Goal: Information Seeking & Learning: Check status

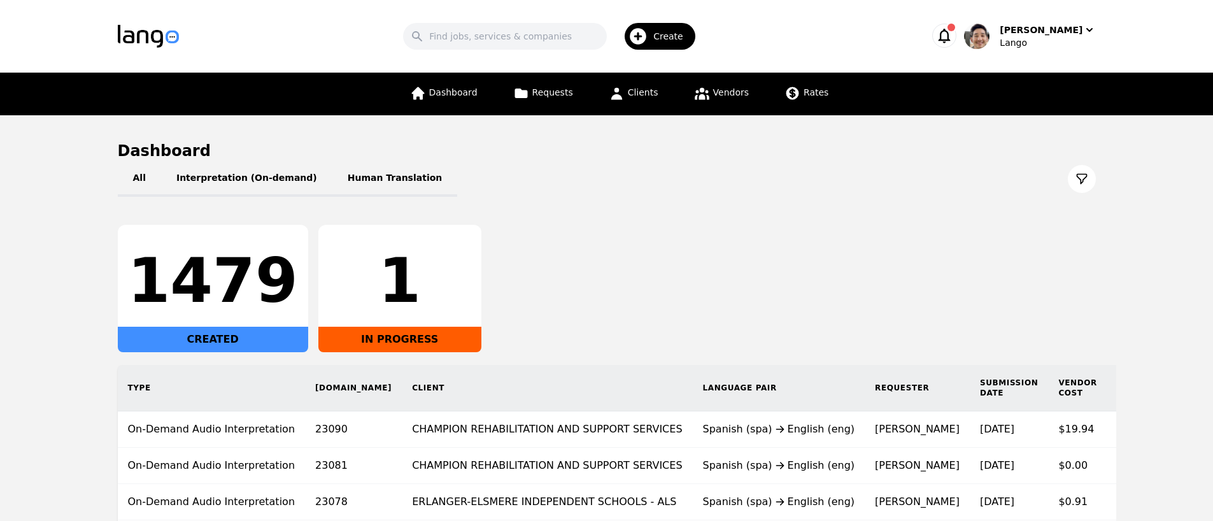
click at [773, 277] on div "1479 CREATED 1 IN PROGRESS" at bounding box center [607, 288] width 978 height 127
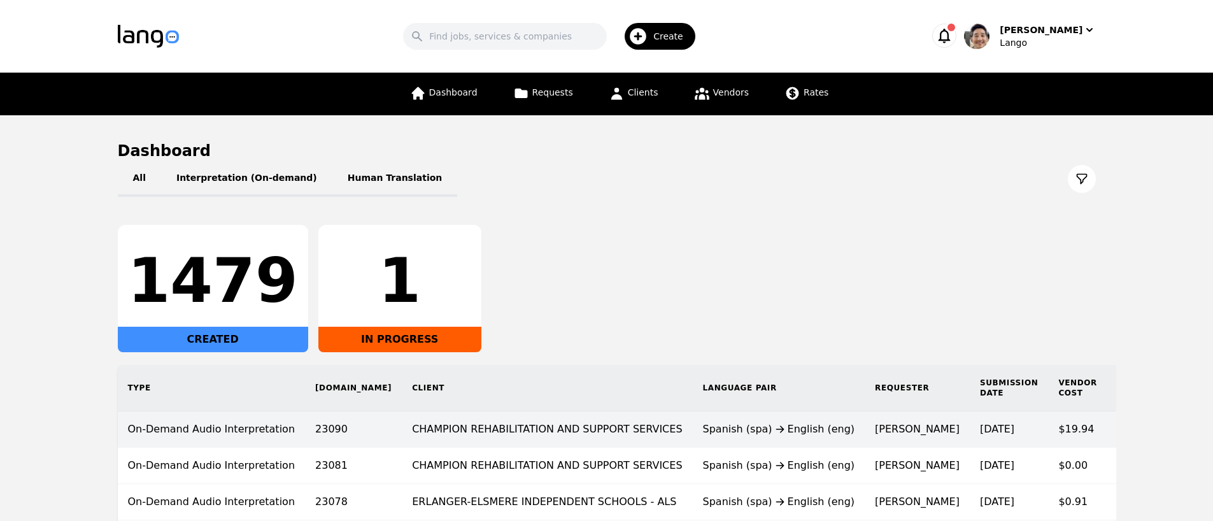
click at [581, 425] on td "CHAMPION REHABILITATION AND SUPPORT SERVICES" at bounding box center [547, 429] width 290 height 36
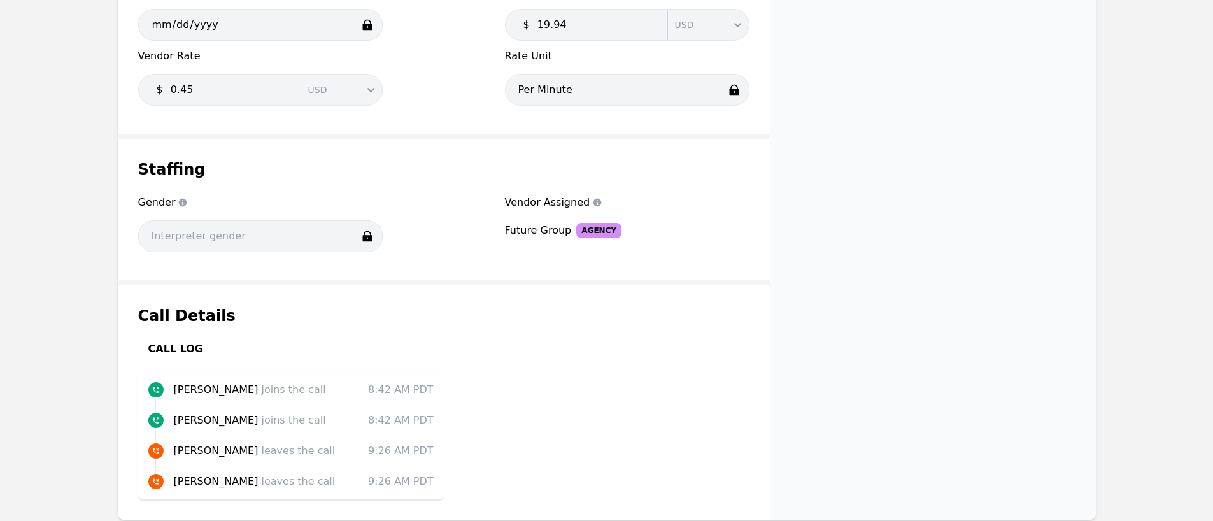
scroll to position [1026, 0]
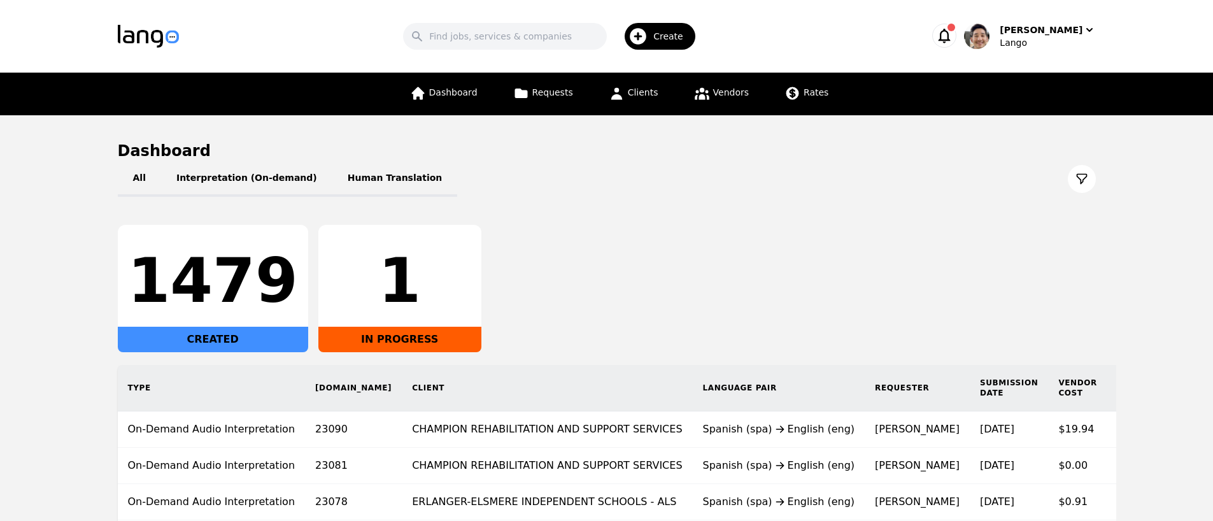
click at [779, 237] on div "1479 CREATED 1 IN PROGRESS" at bounding box center [607, 288] width 978 height 127
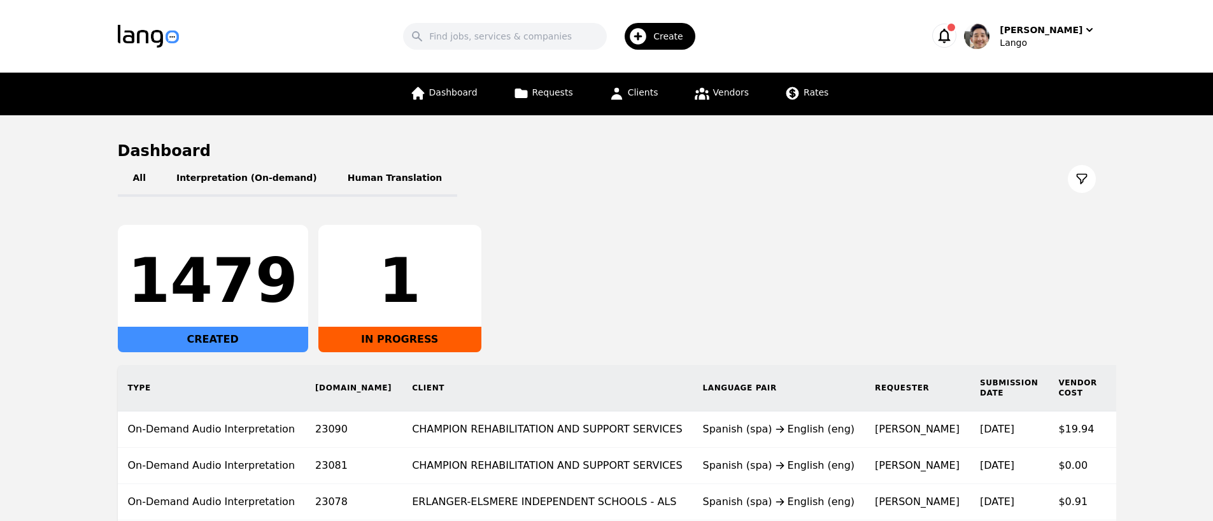
click at [779, 237] on div "1479 CREATED 1 IN PROGRESS" at bounding box center [607, 288] width 978 height 127
click at [715, 102] on link "Vendors" at bounding box center [721, 94] width 70 height 43
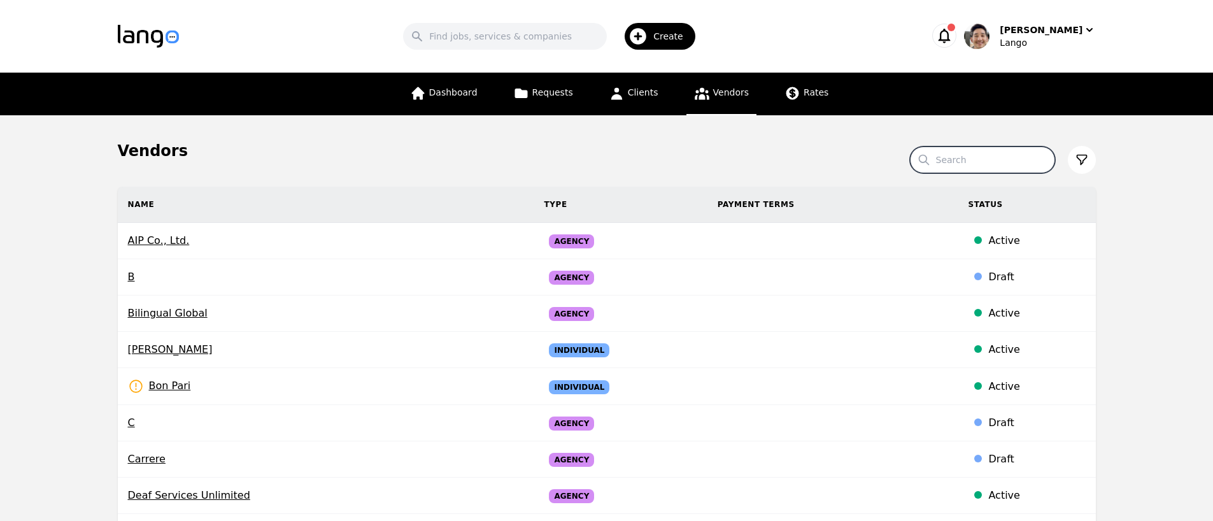
click at [1004, 159] on input "Search" at bounding box center [982, 159] width 145 height 27
type input "Global"
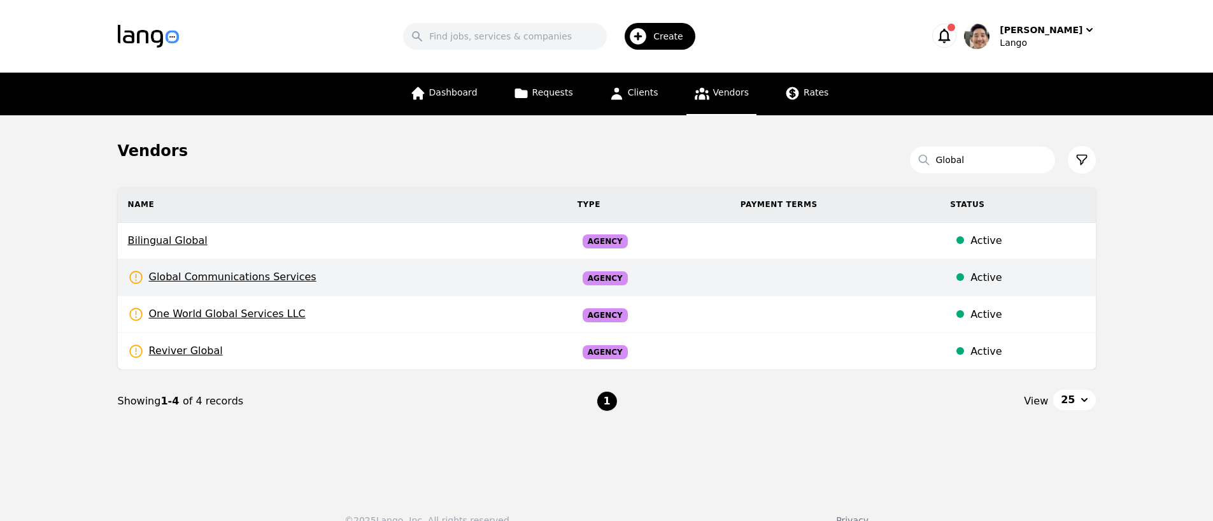
click at [357, 278] on td "Global Communications Services Rates Need to be set" at bounding box center [342, 277] width 449 height 37
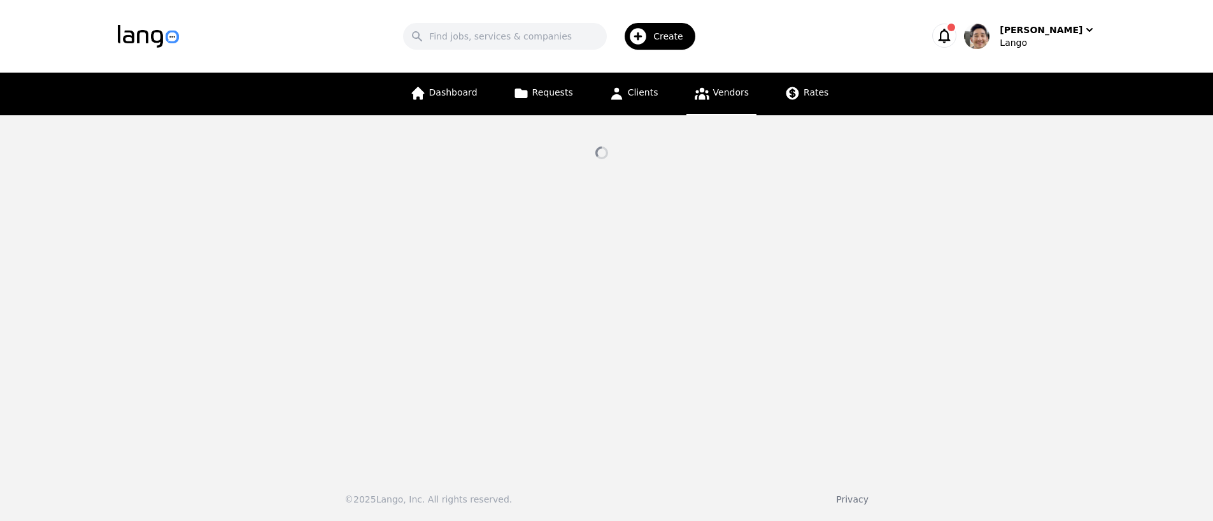
select select "active"
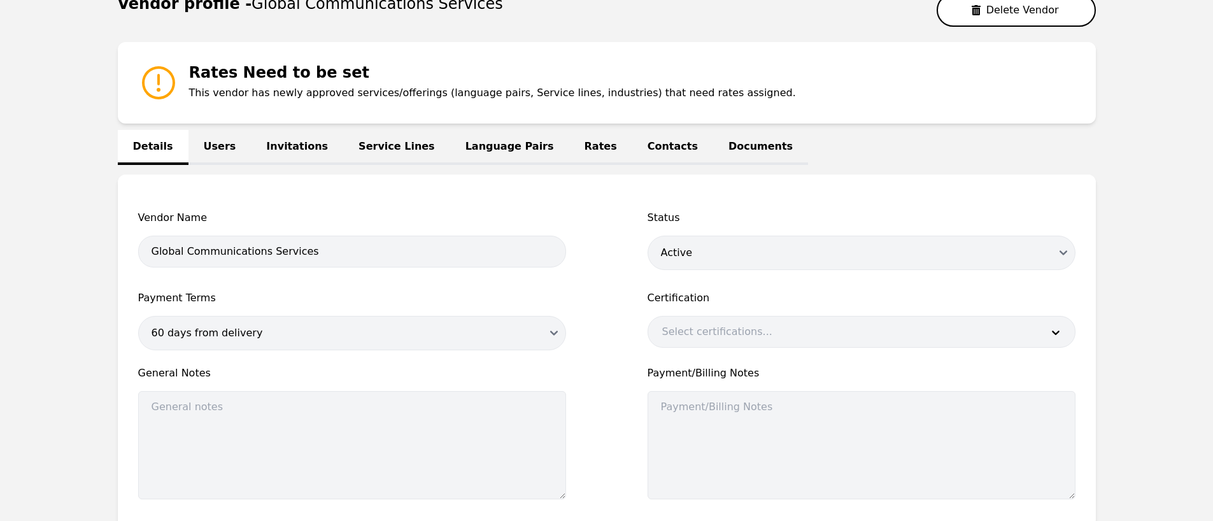
scroll to position [13, 0]
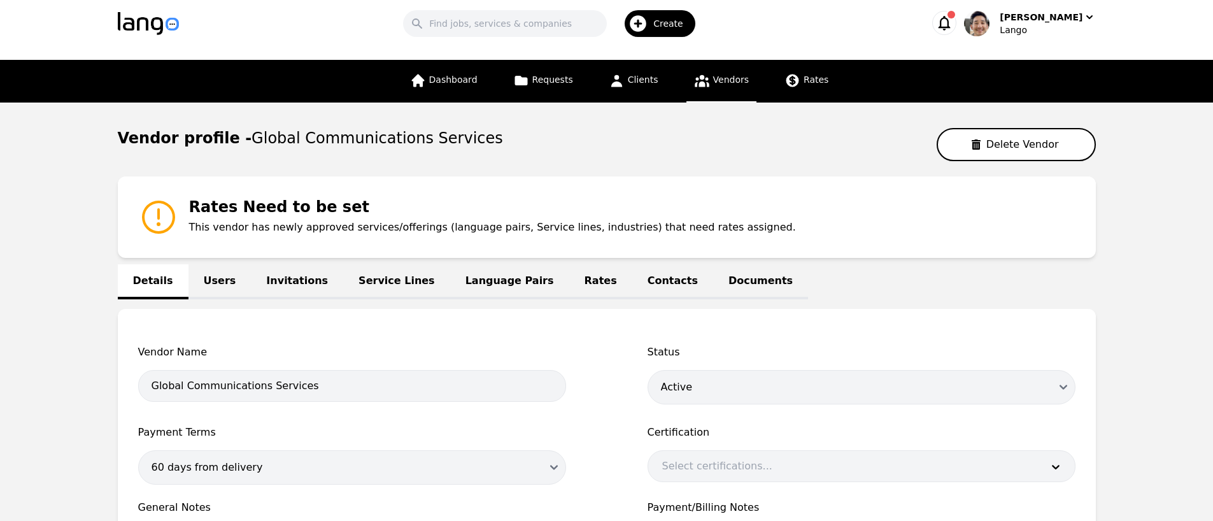
click at [469, 281] on link "Language Pairs" at bounding box center [509, 281] width 119 height 35
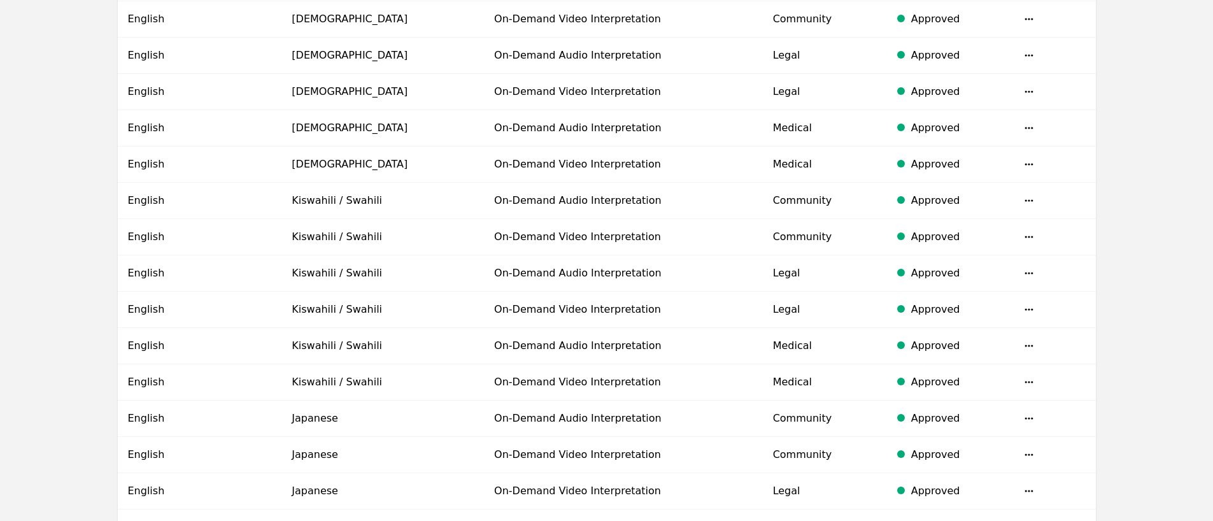
scroll to position [927, 0]
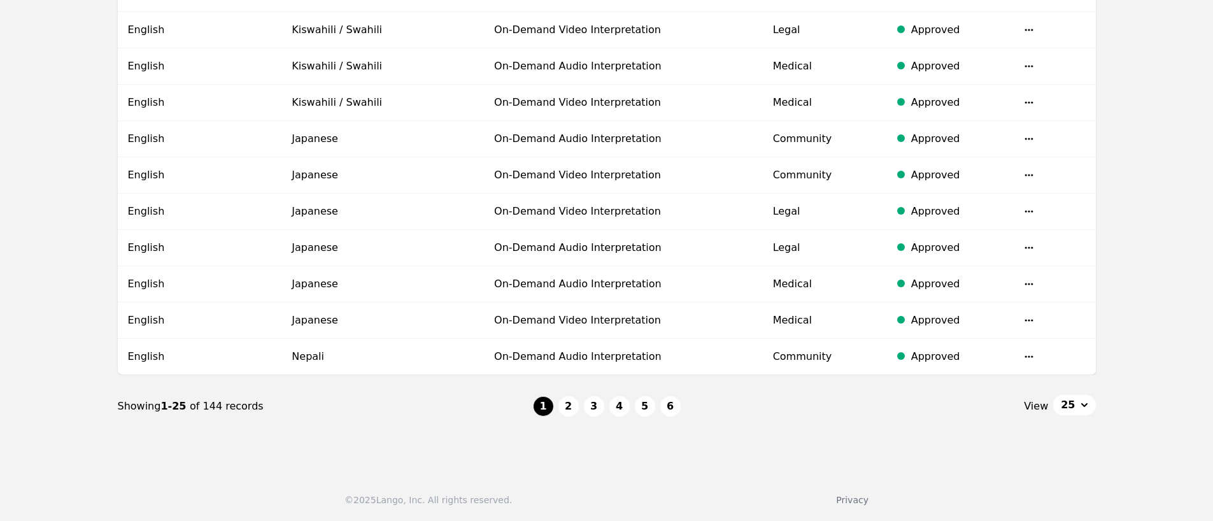
click at [1077, 406] on button "25" at bounding box center [1074, 405] width 42 height 20
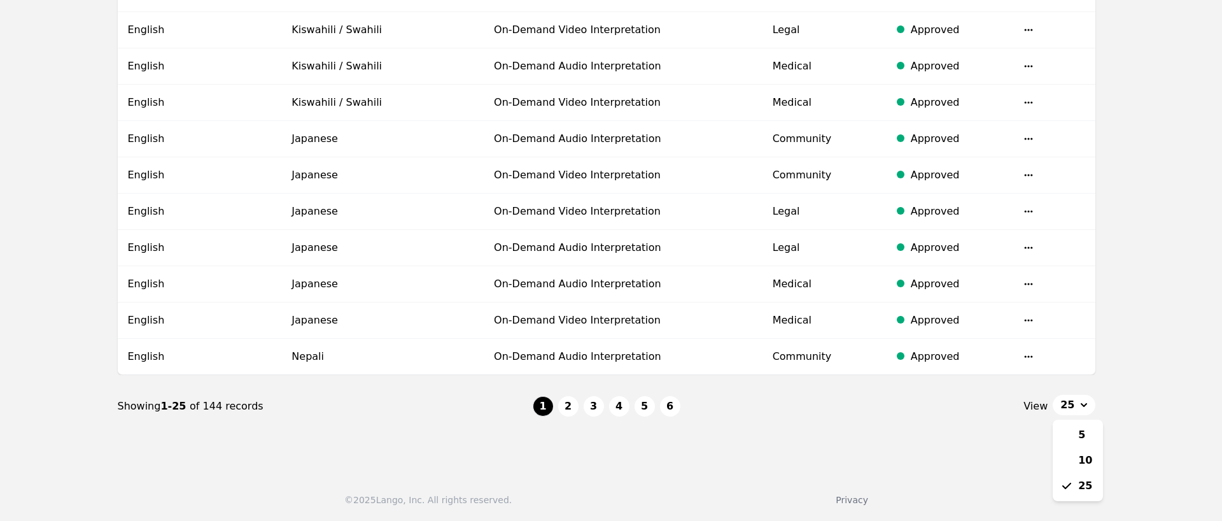
drag, startPoint x: 823, startPoint y: 458, endPoint x: 773, endPoint y: 451, distance: 50.9
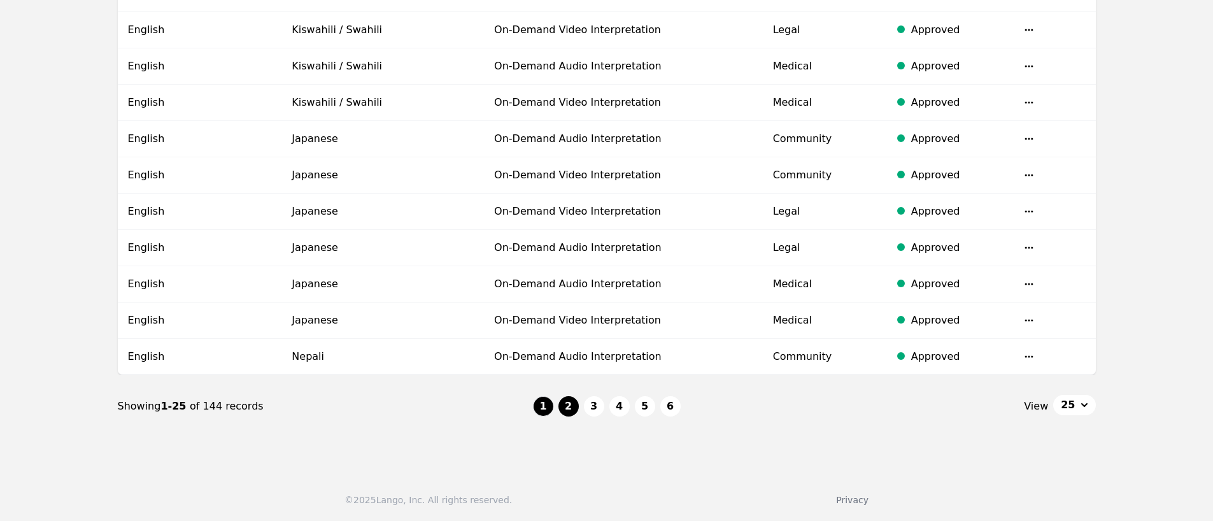
click at [566, 402] on button "2" at bounding box center [568, 406] width 20 height 20
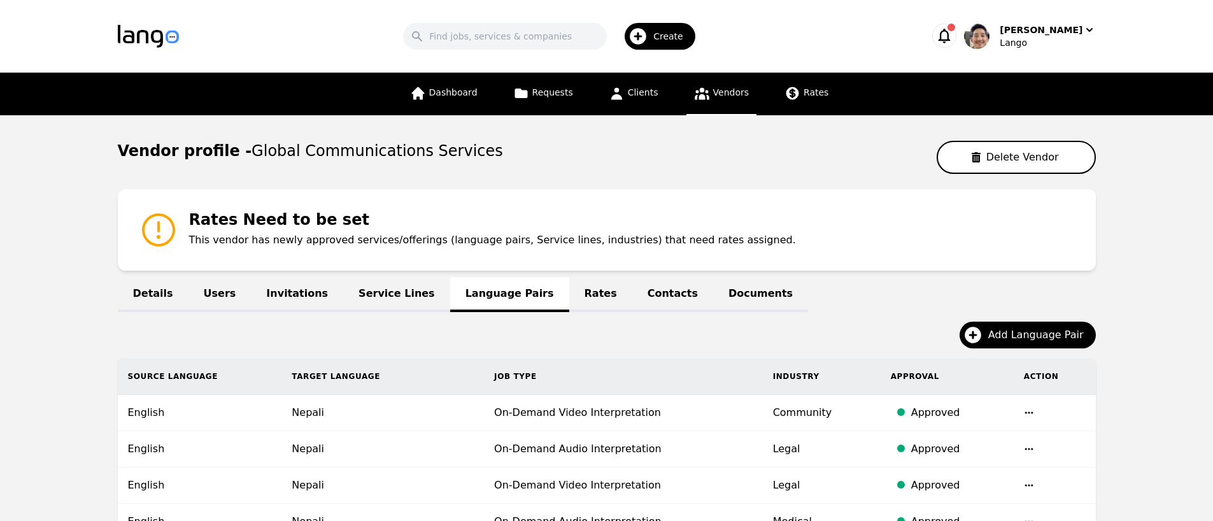
click at [339, 379] on th "Target Language" at bounding box center [382, 376] width 202 height 36
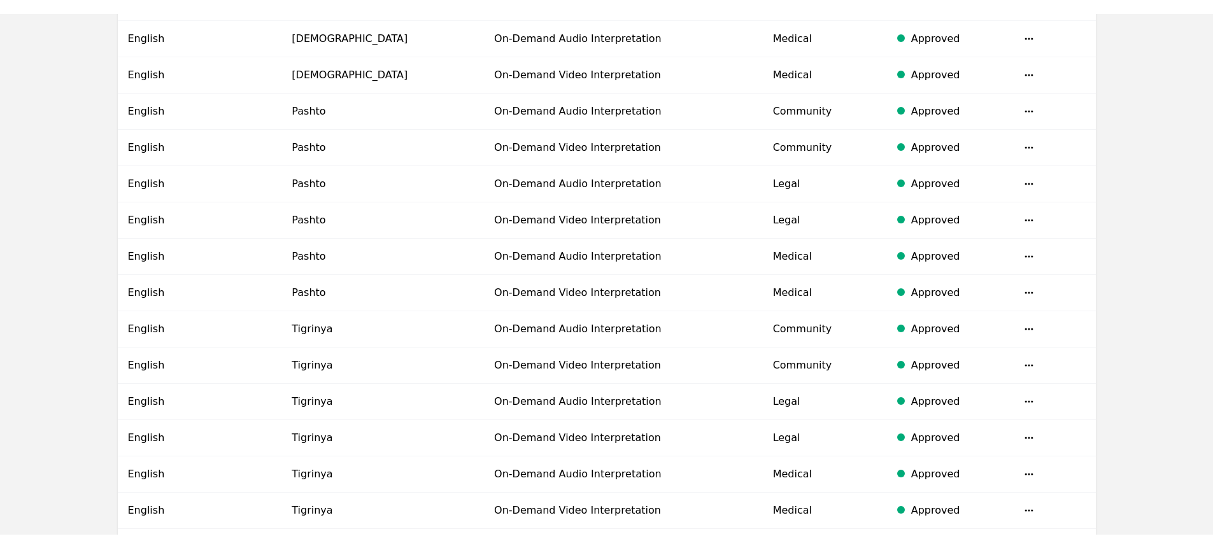
scroll to position [862, 0]
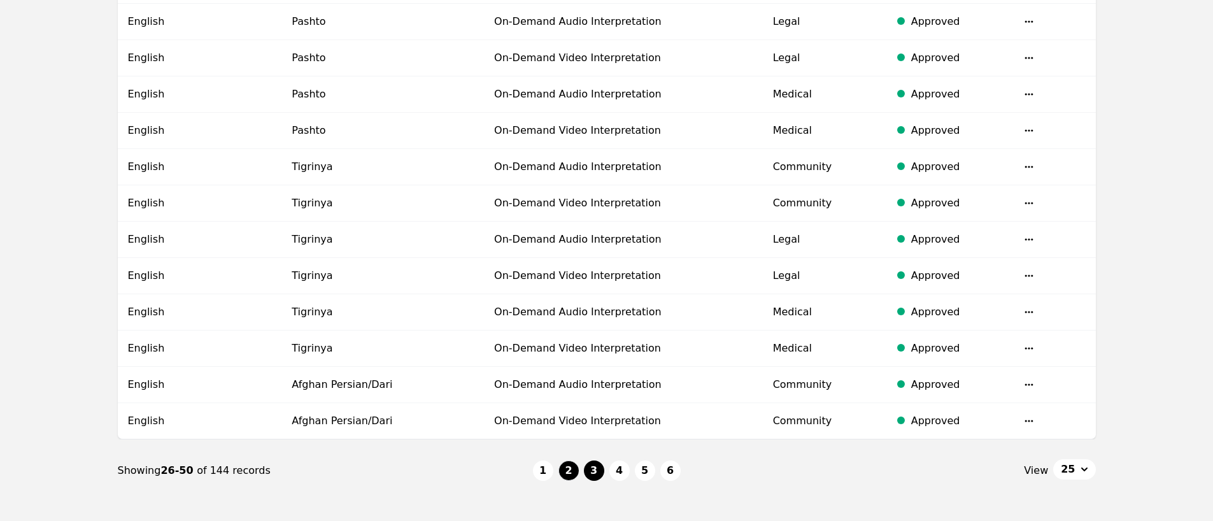
click at [592, 469] on button "3" at bounding box center [594, 470] width 20 height 20
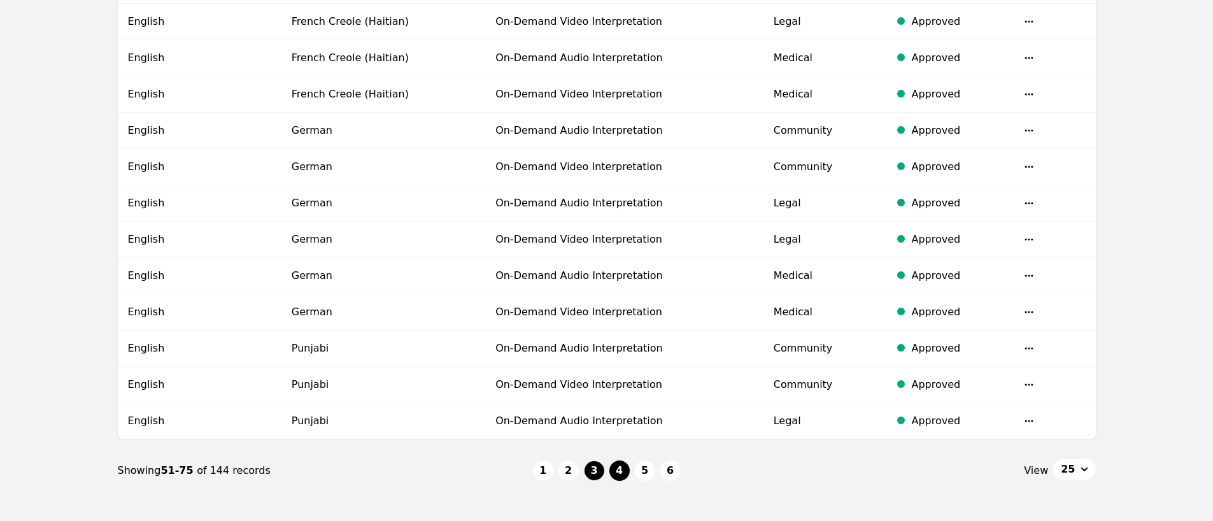
click at [620, 471] on button "4" at bounding box center [619, 470] width 20 height 20
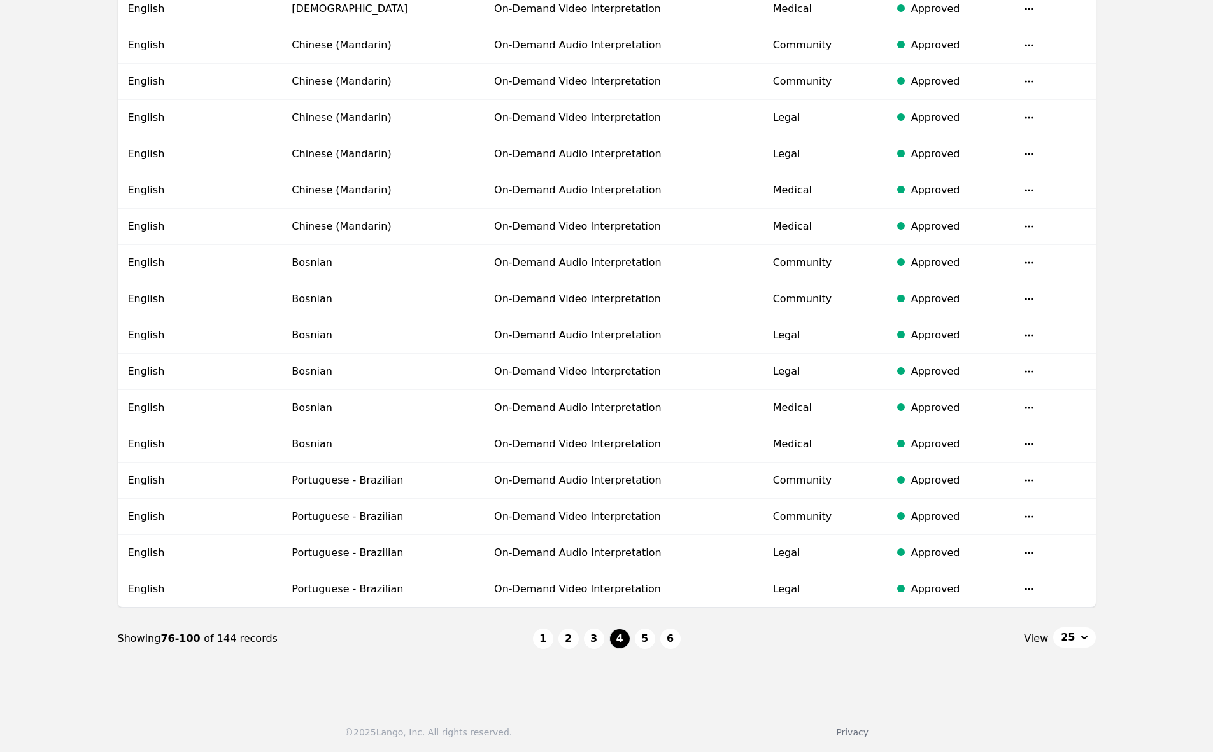
scroll to position [695, 0]
click at [642, 520] on button "5" at bounding box center [645, 638] width 20 height 20
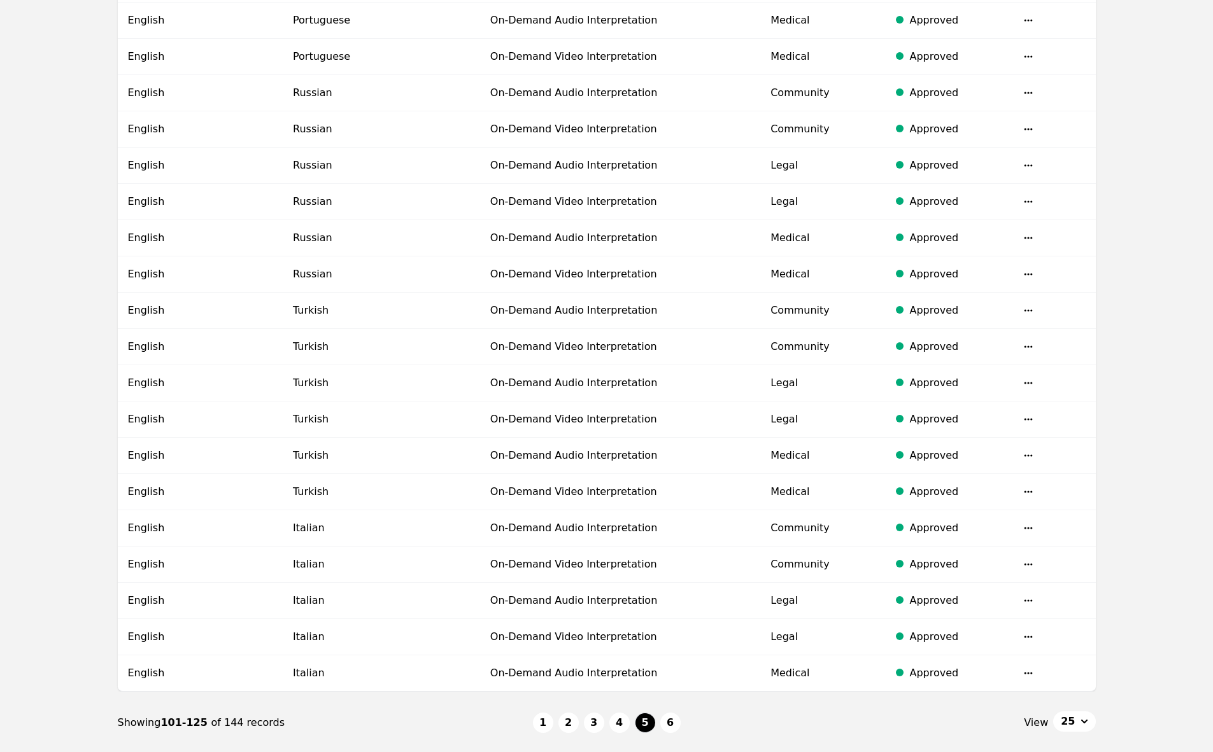
scroll to position [695, 0]
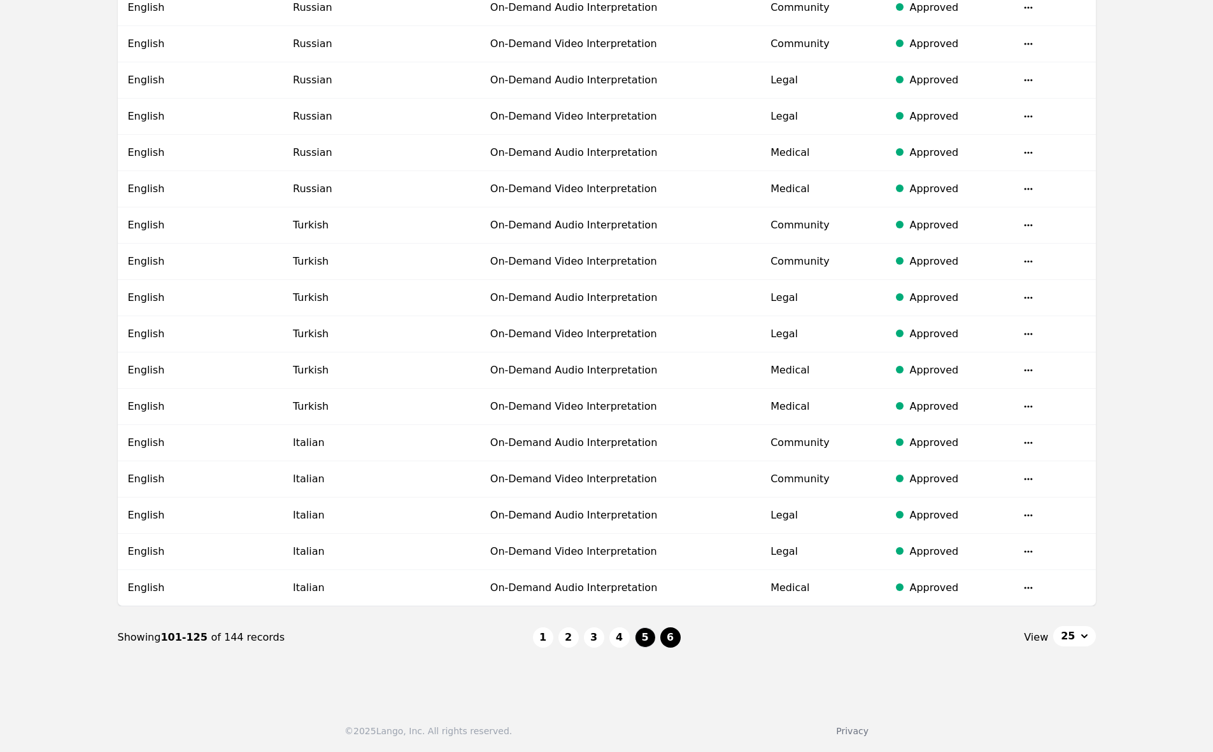
click at [666, 520] on button "6" at bounding box center [670, 638] width 20 height 20
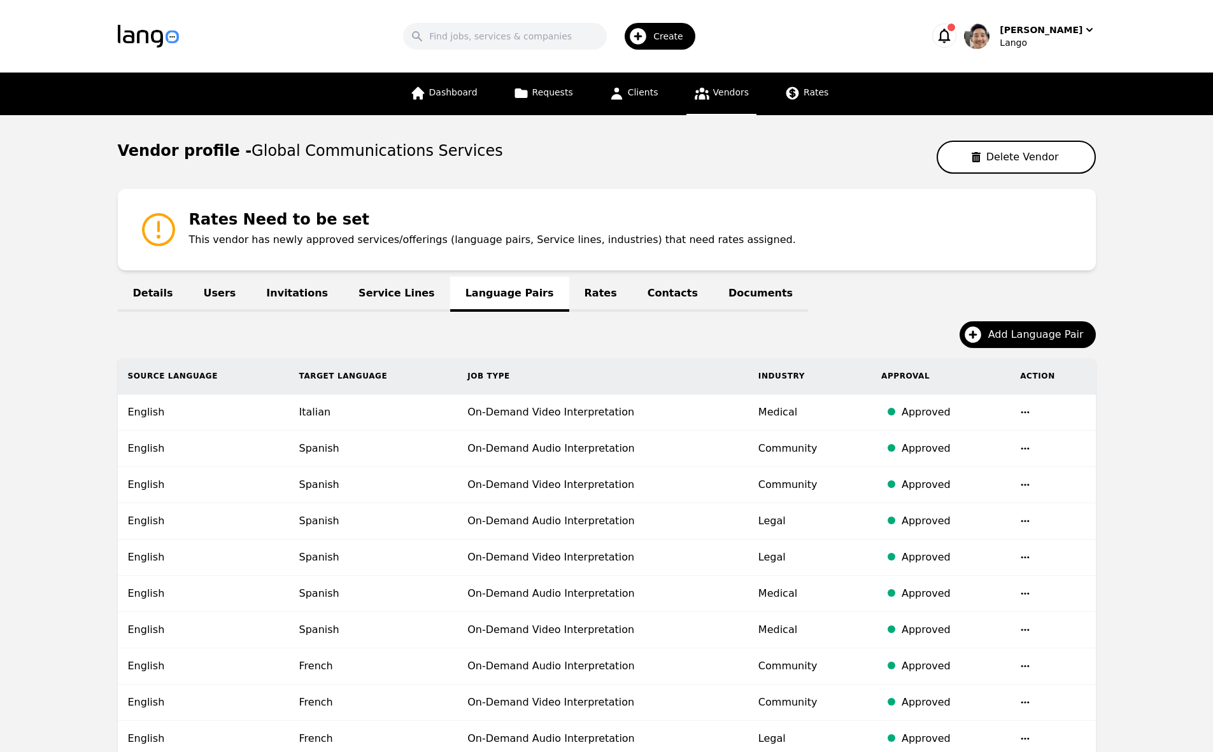
click at [596, 341] on div "Add Language Pair" at bounding box center [607, 339] width 978 height 37
click at [569, 298] on link "Rates" at bounding box center [600, 294] width 63 height 35
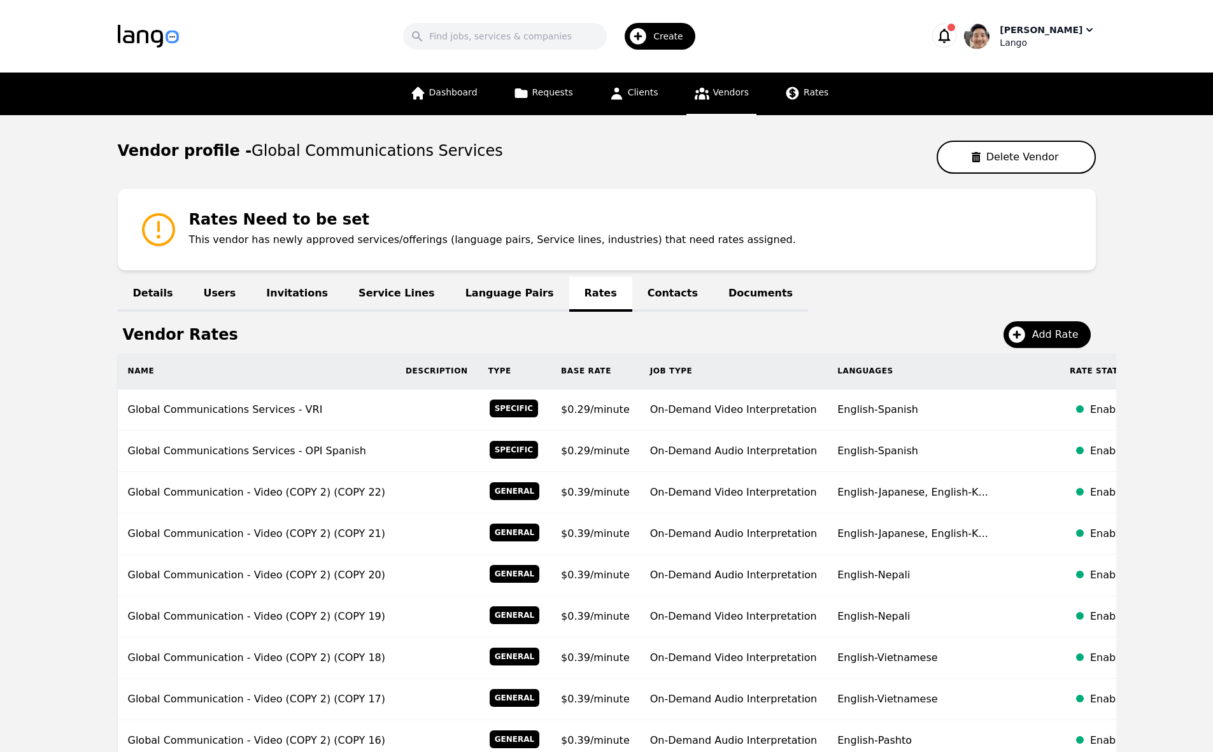
click at [1036, 36] on div "Lango" at bounding box center [1046, 42] width 95 height 13
click at [1037, 79] on link "Settings" at bounding box center [1029, 78] width 122 height 28
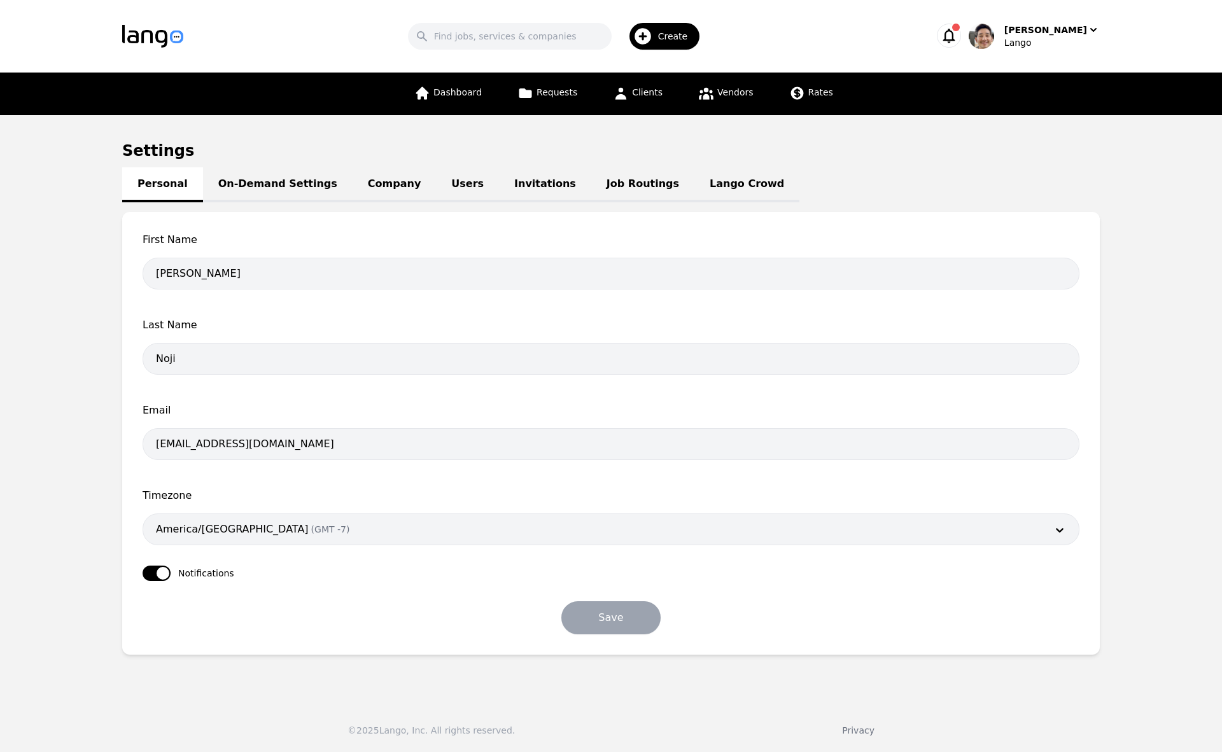
click at [747, 189] on div "Personal On-Demand Settings Company Users Invitations Job Routings Lango Crowd" at bounding box center [611, 183] width 978 height 15
click at [710, 188] on link "Lango Crowd" at bounding box center [746, 184] width 105 height 35
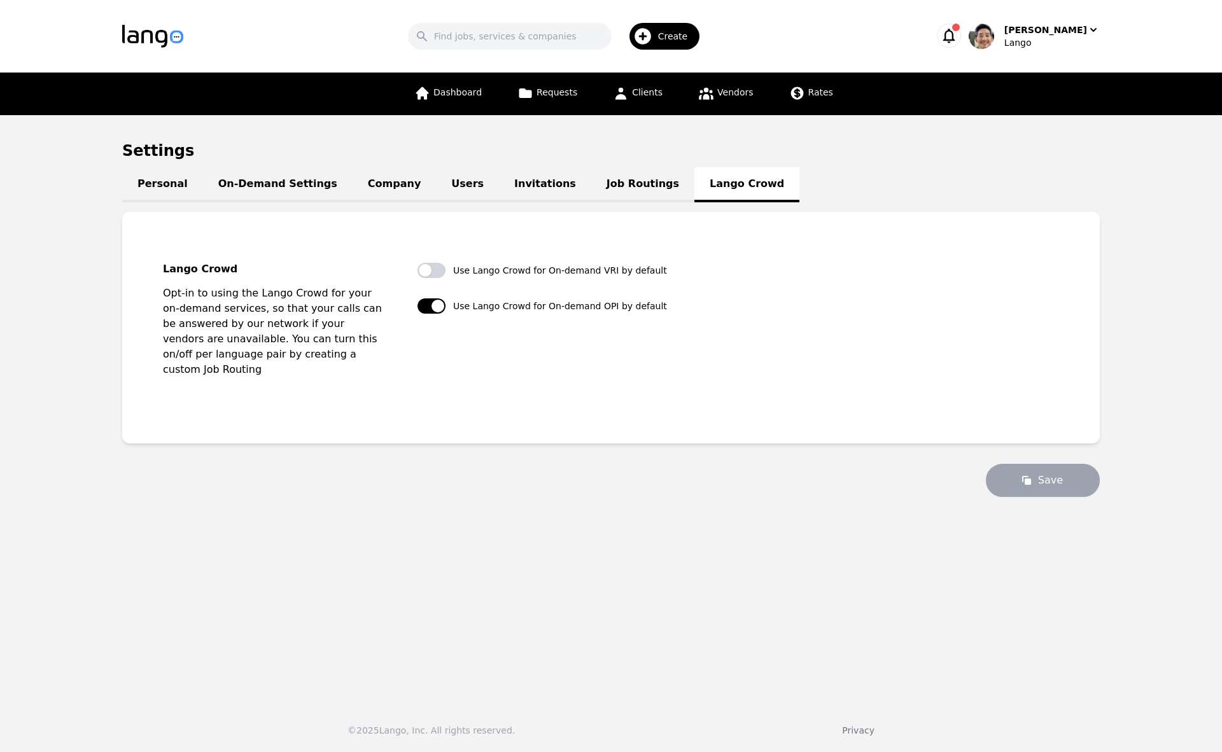
click at [644, 187] on link "Job Routings" at bounding box center [642, 184] width 103 height 35
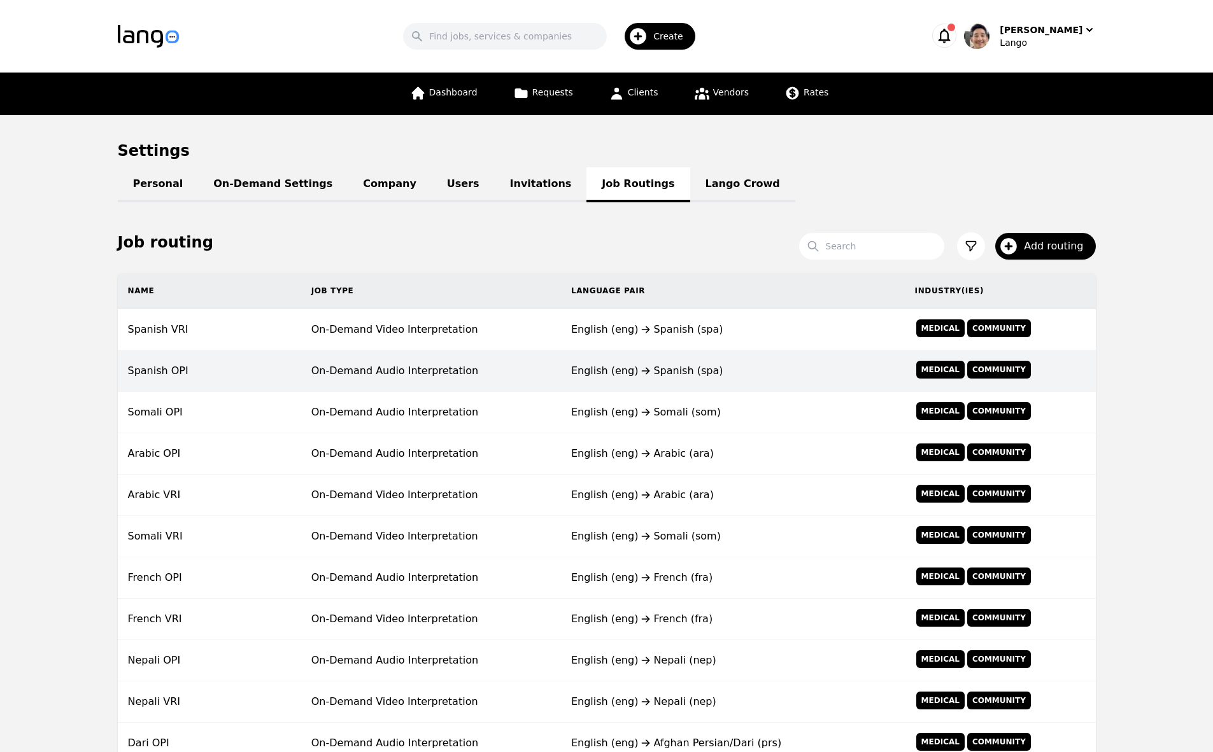
click at [556, 368] on td "On-Demand Audio Interpretation" at bounding box center [431, 371] width 260 height 41
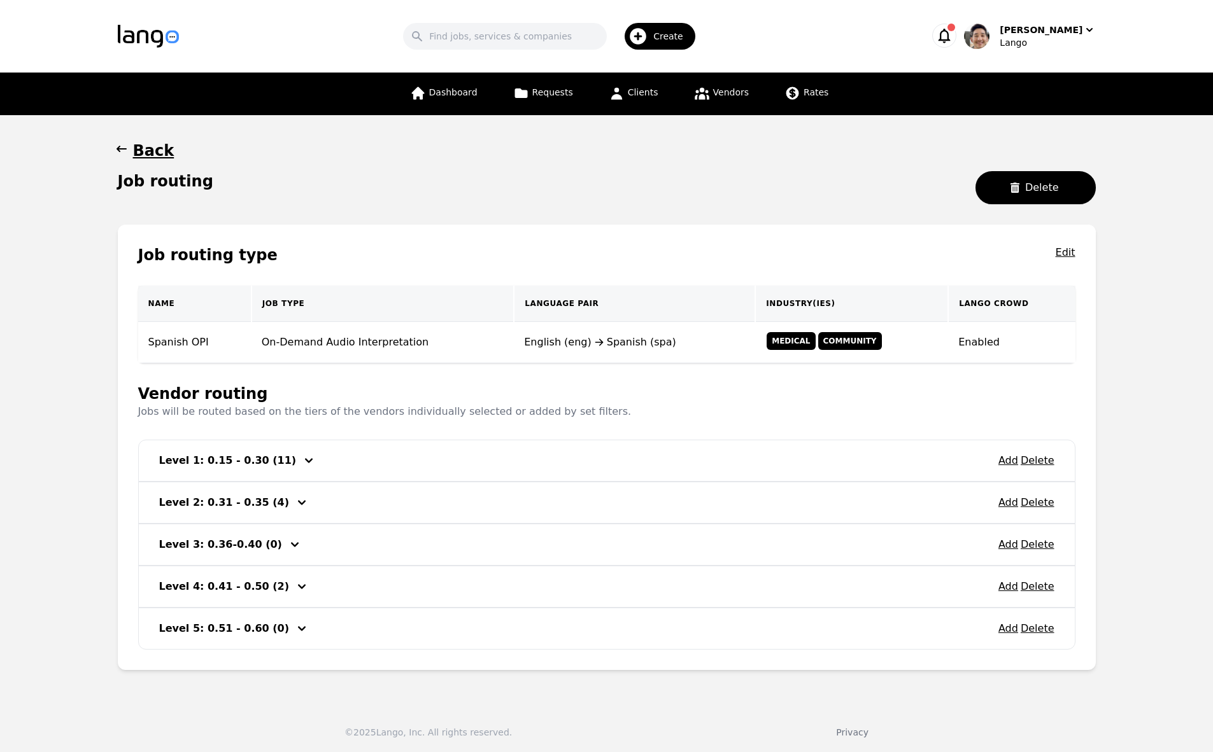
click at [479, 458] on div "Add Delete Level 1: 0.15 - 0.30 (11)" at bounding box center [607, 460] width 936 height 41
click at [301, 468] on icon "button" at bounding box center [308, 460] width 15 height 15
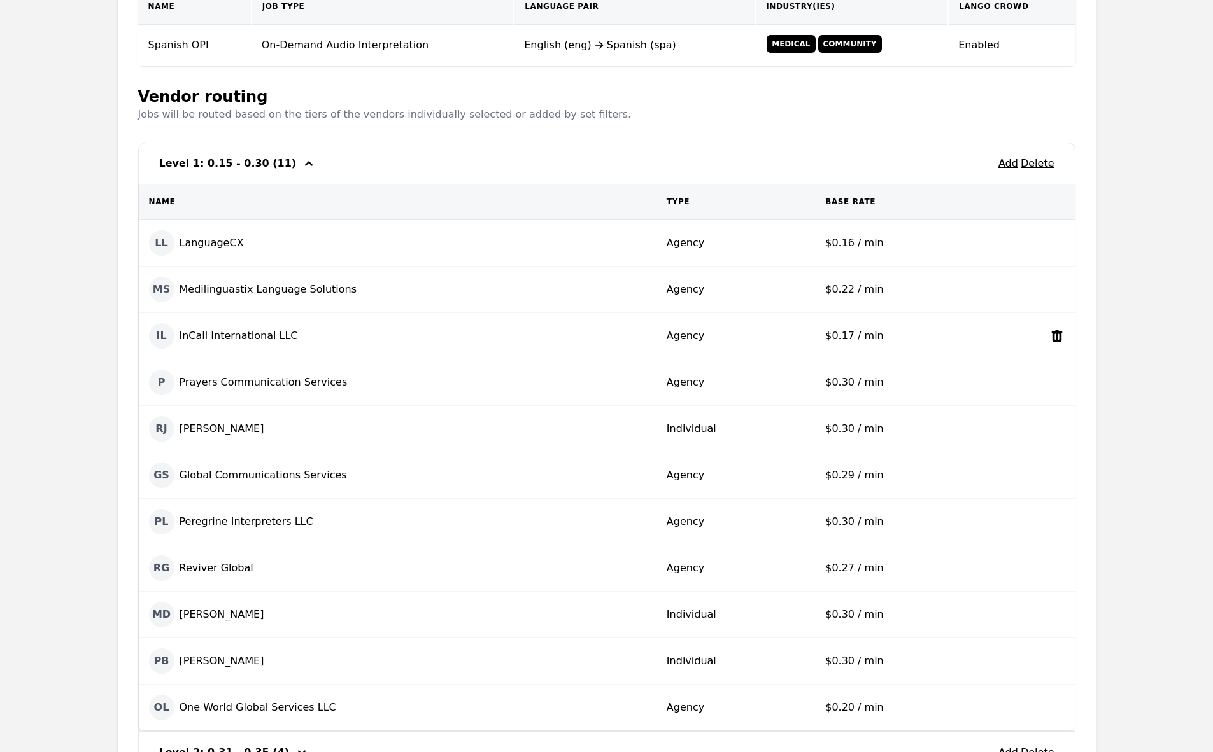
scroll to position [321, 0]
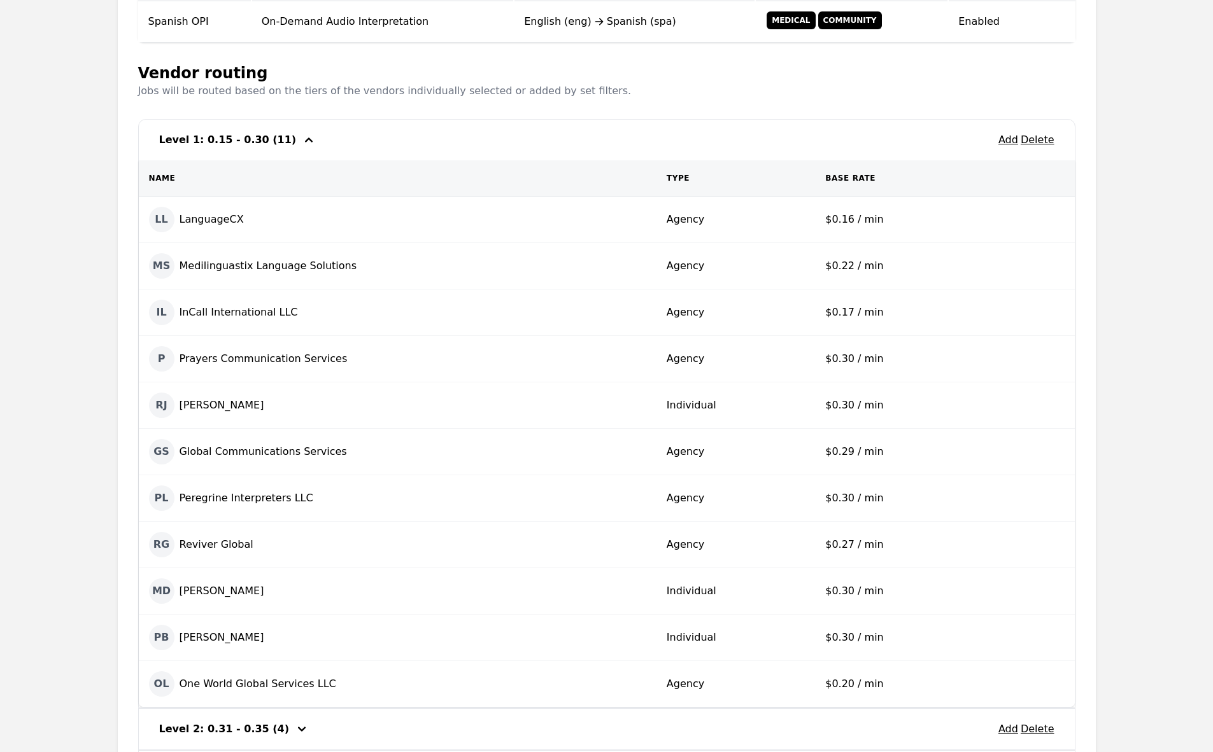
click at [1181, 134] on main "Back Job routing Delete Job routing type Edit Name Job Type Language Pair Indus…" at bounding box center [606, 358] width 1213 height 1128
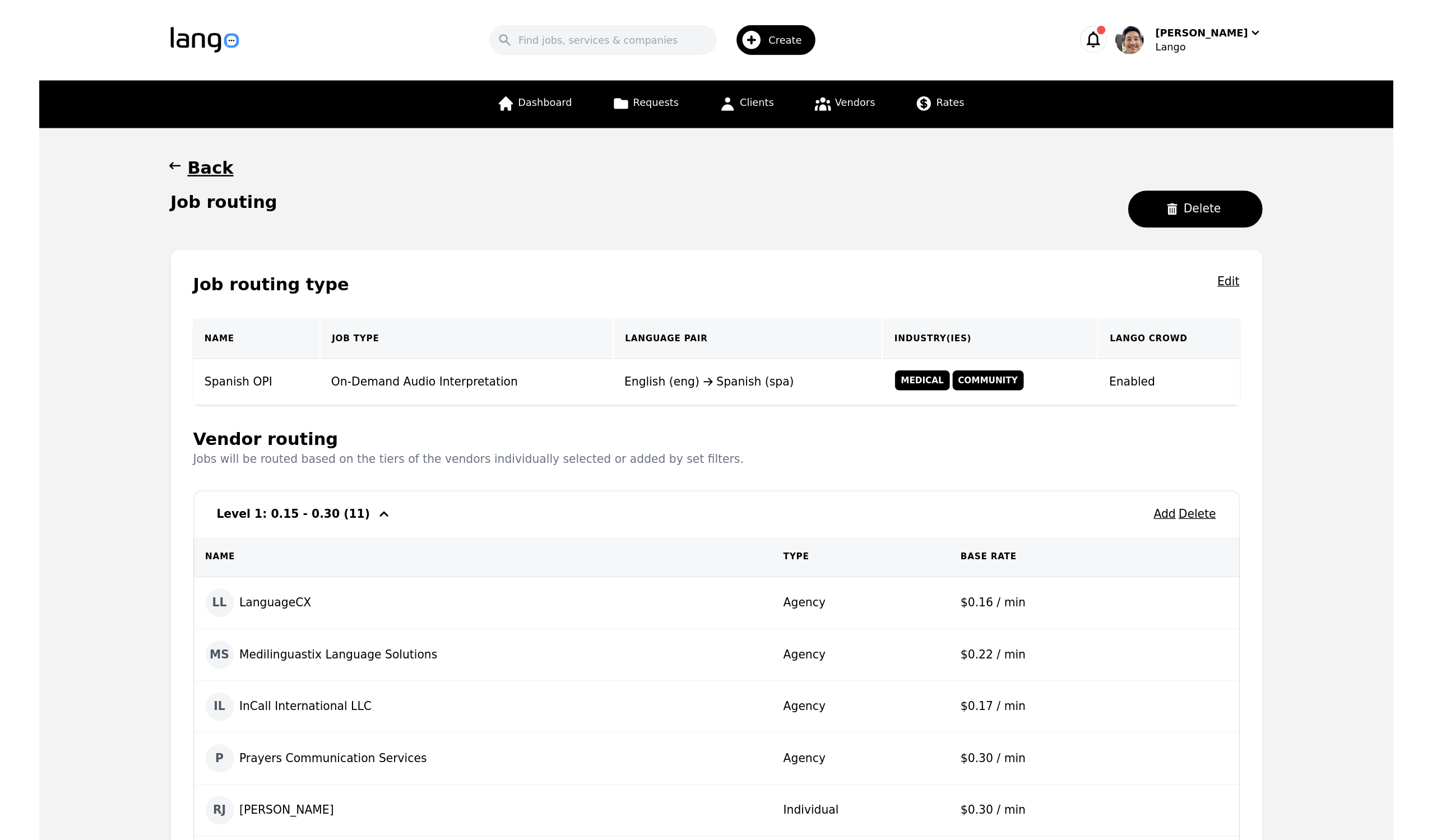
scroll to position [0, 0]
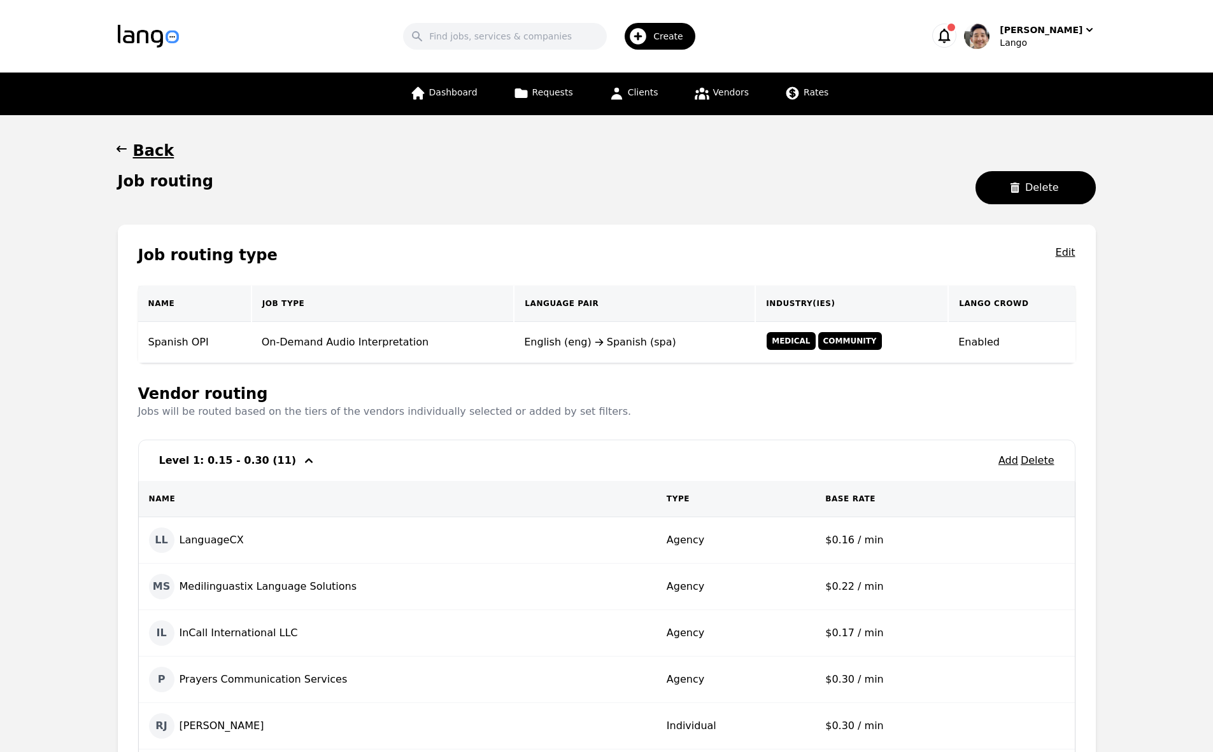
click at [776, 152] on link "Back" at bounding box center [607, 151] width 978 height 20
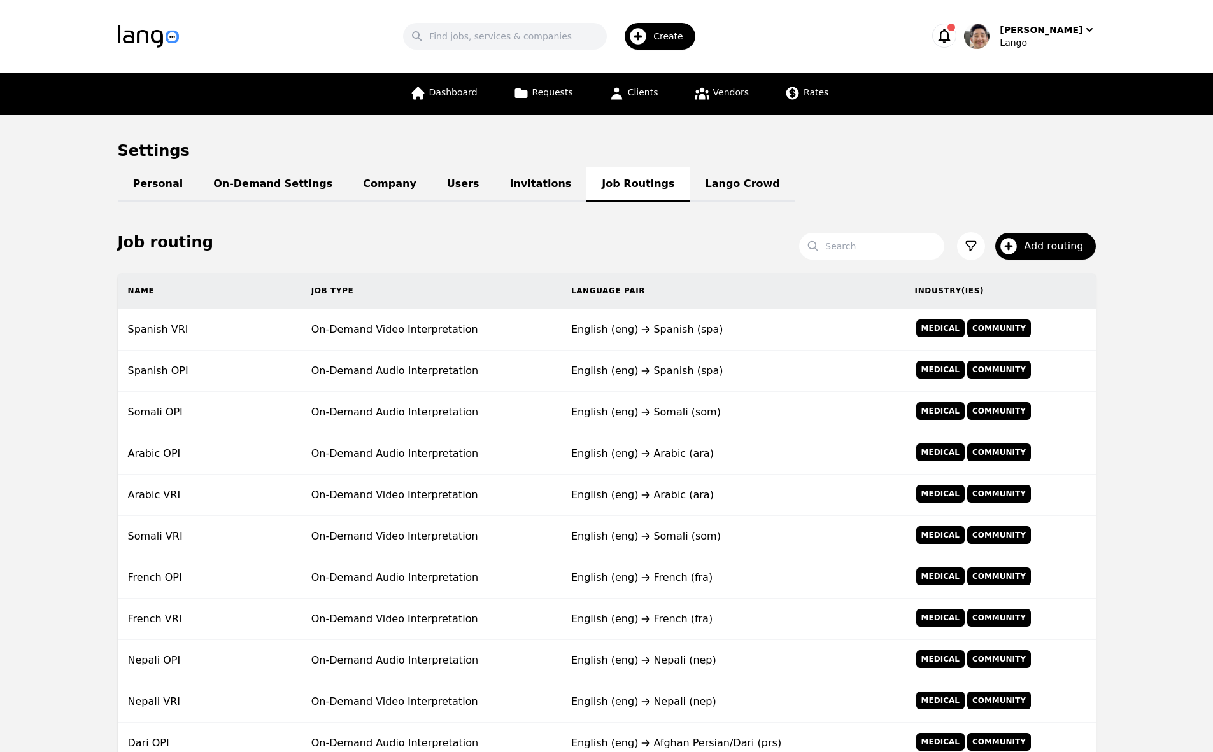
click at [849, 159] on h1 "Settings" at bounding box center [607, 151] width 978 height 20
click at [549, 90] on span "Requests" at bounding box center [552, 92] width 41 height 10
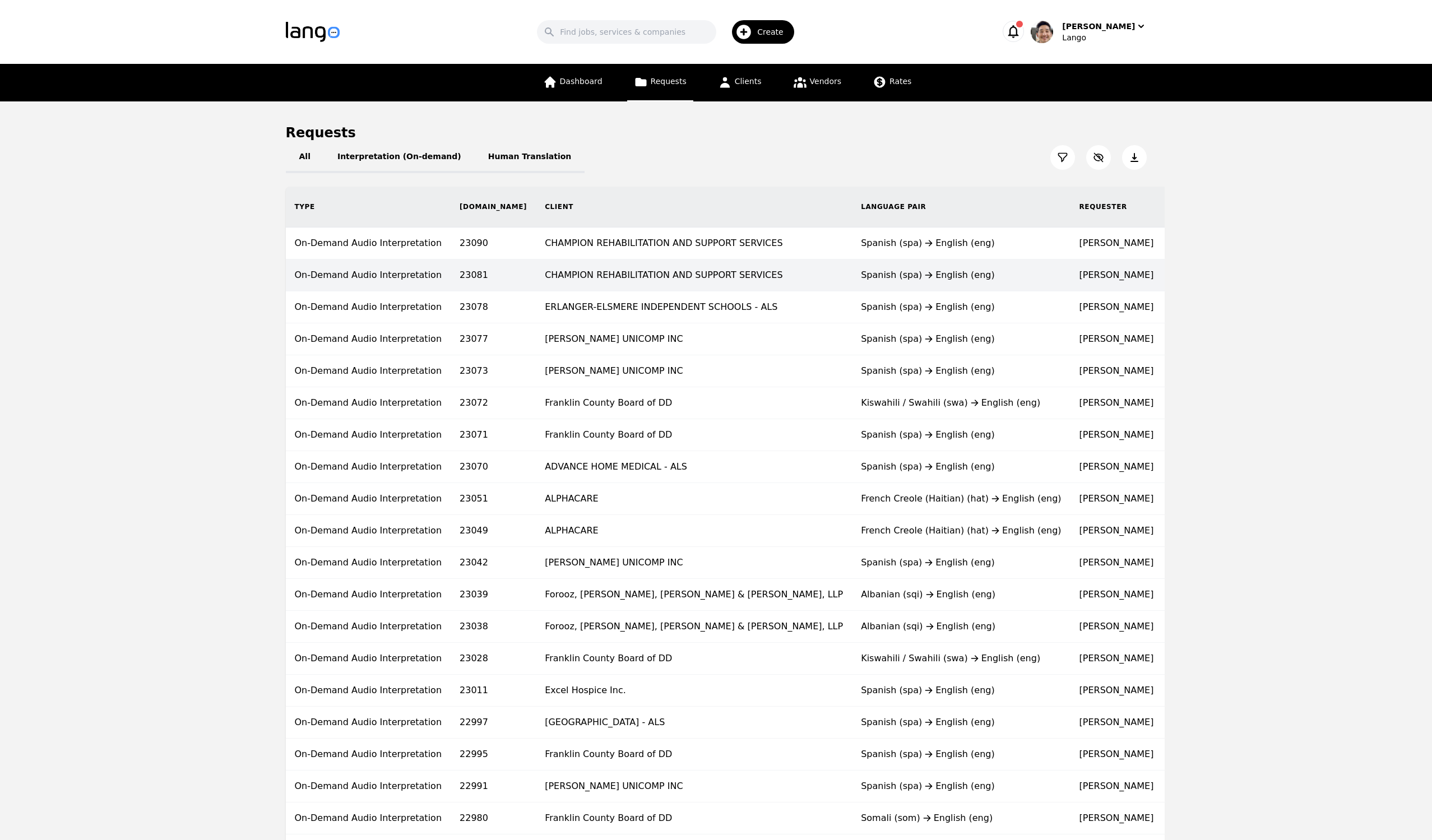
click at [1075, 276] on td "[DATE]" at bounding box center [1197, 276] width 69 height 32
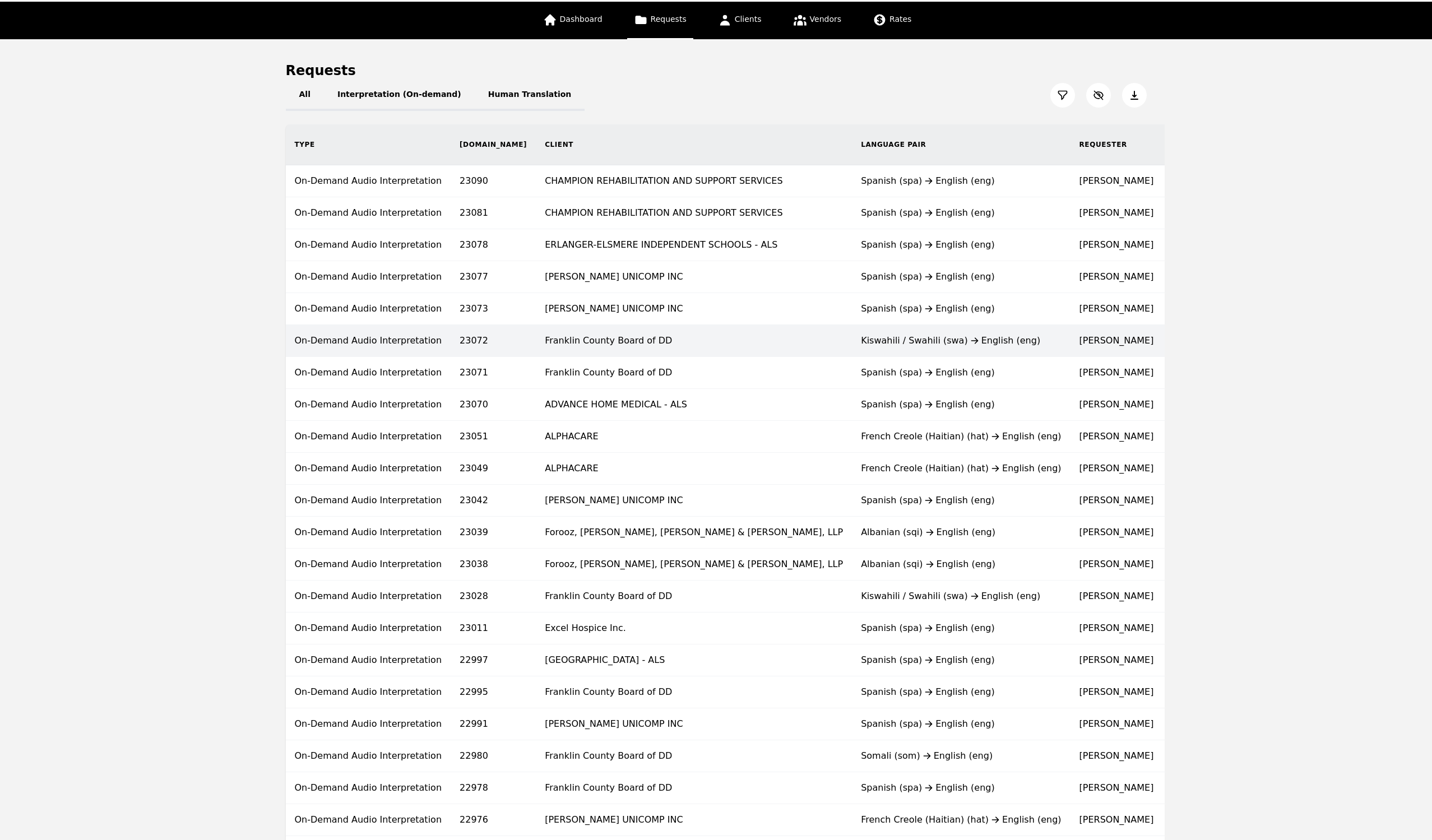
scroll to position [196, 0]
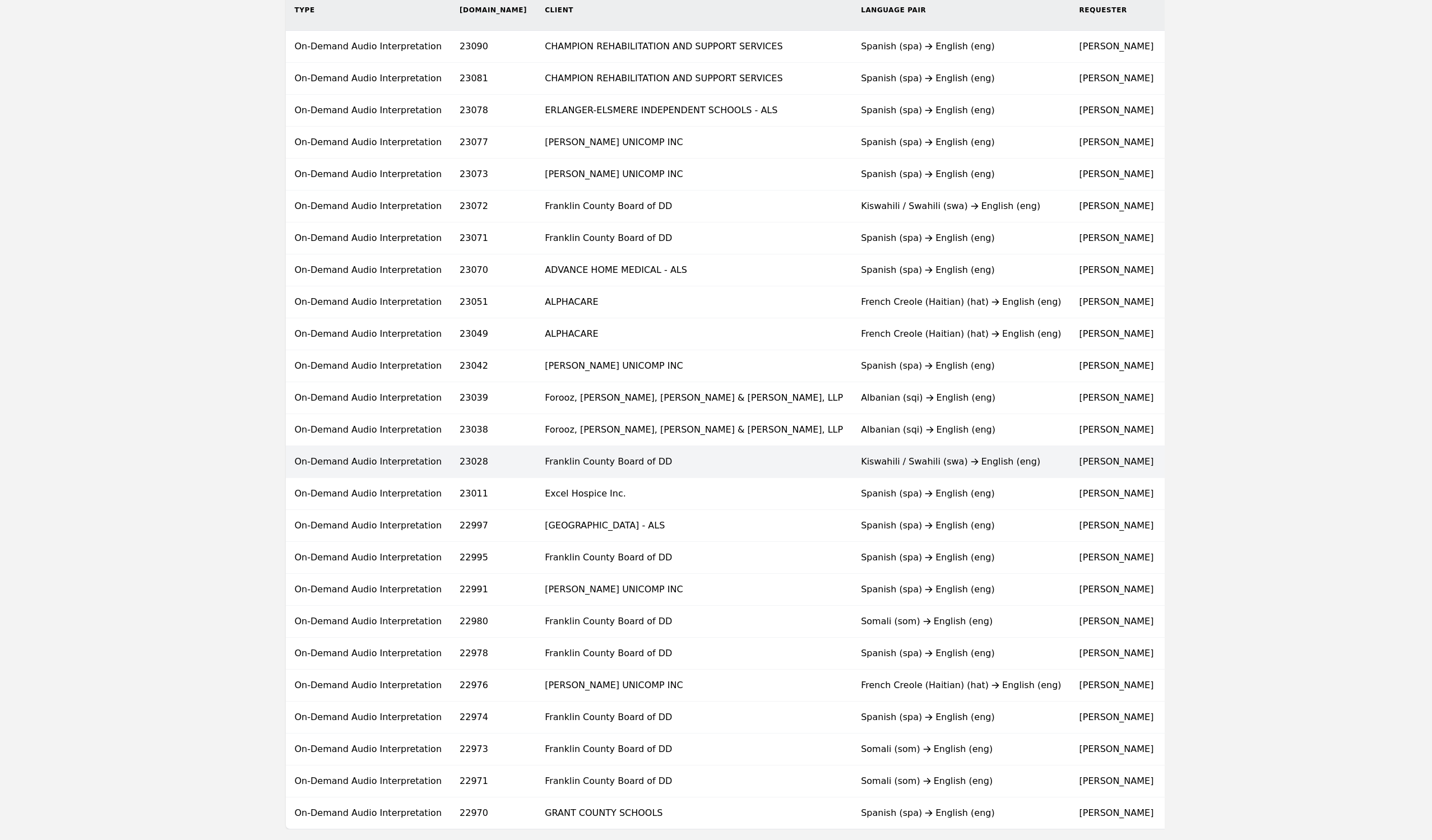
click at [1071, 458] on td "[PERSON_NAME]" at bounding box center [1117, 462] width 92 height 32
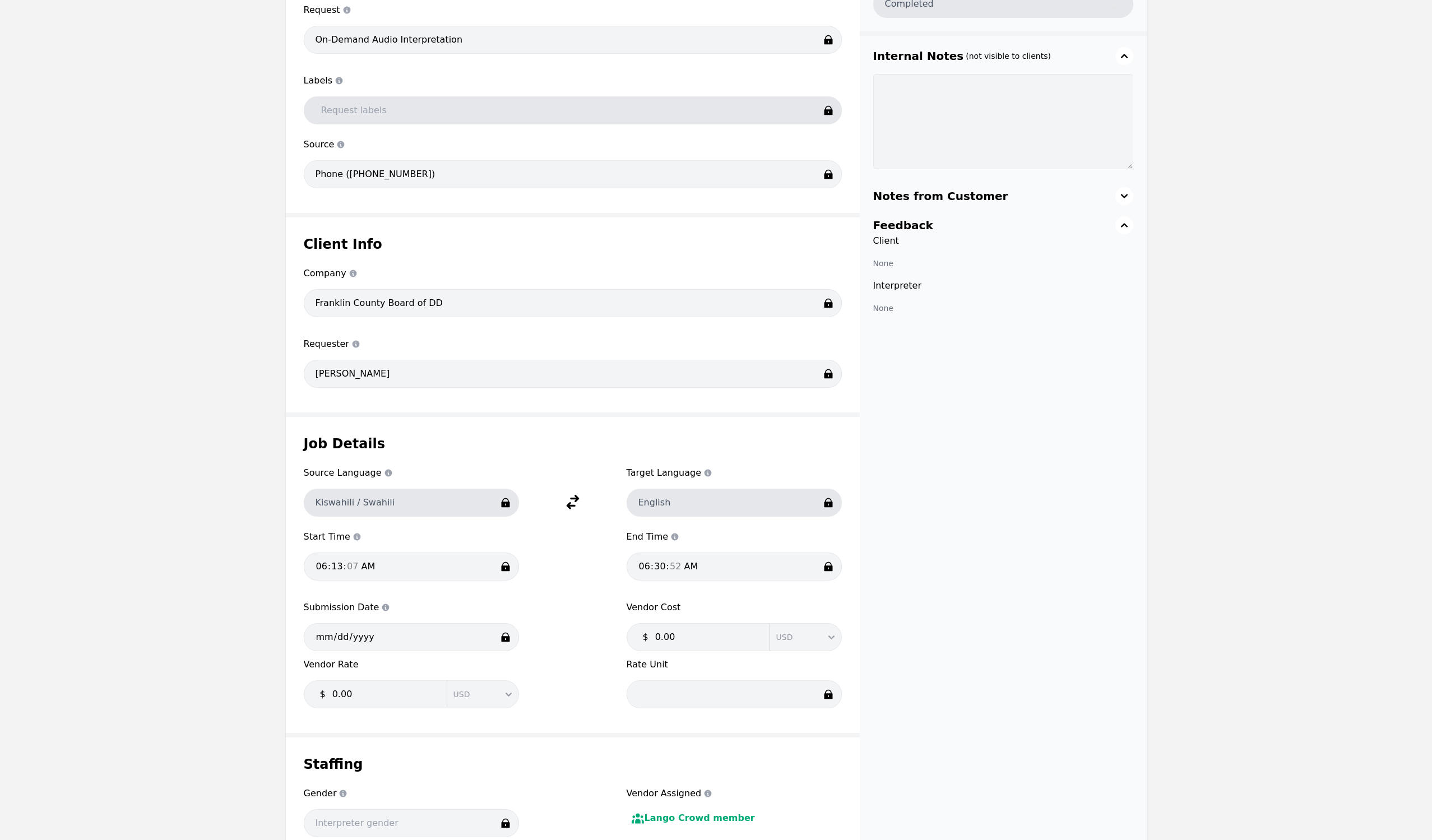
scroll to position [419, 0]
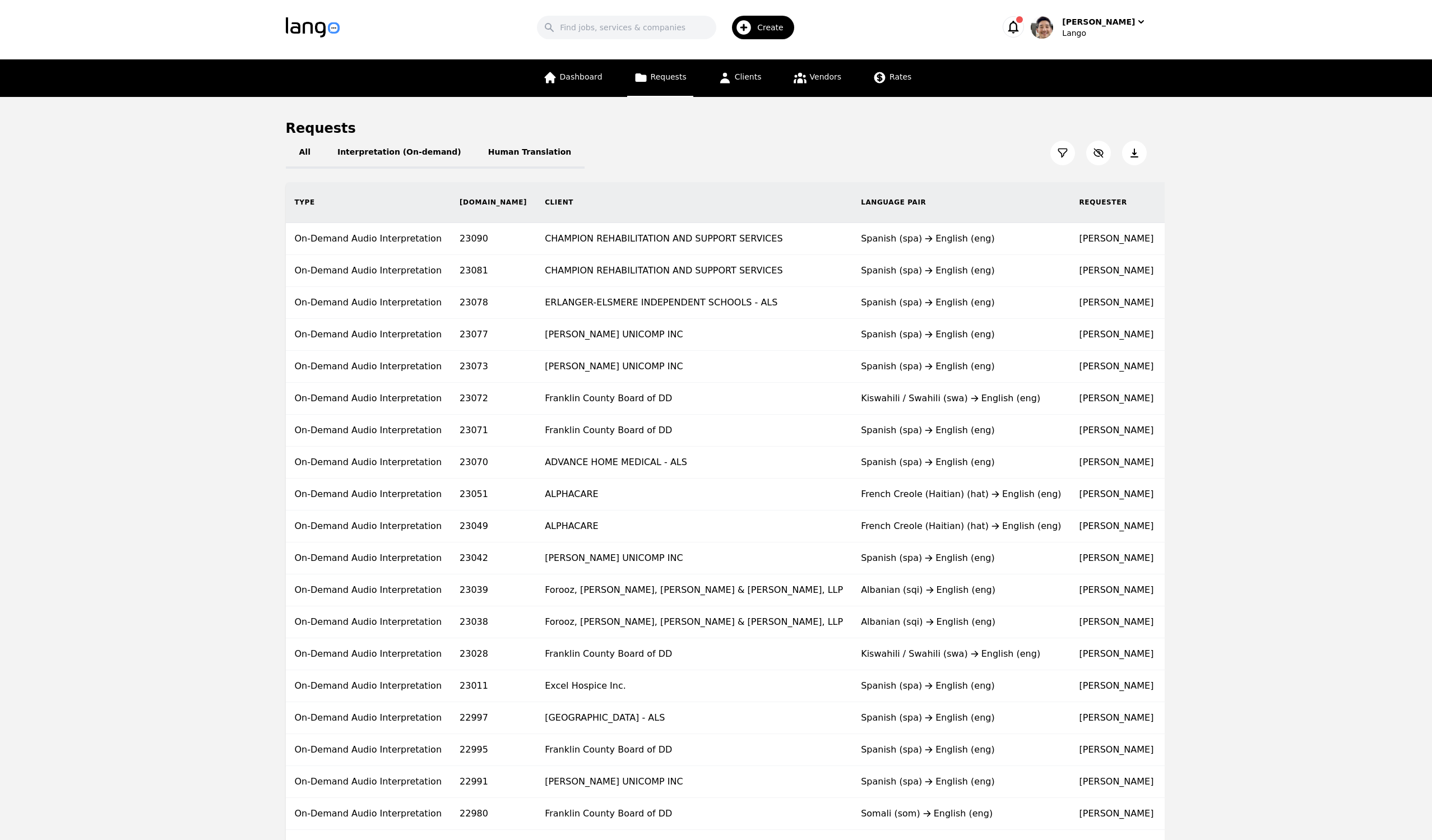
scroll to position [12, 0]
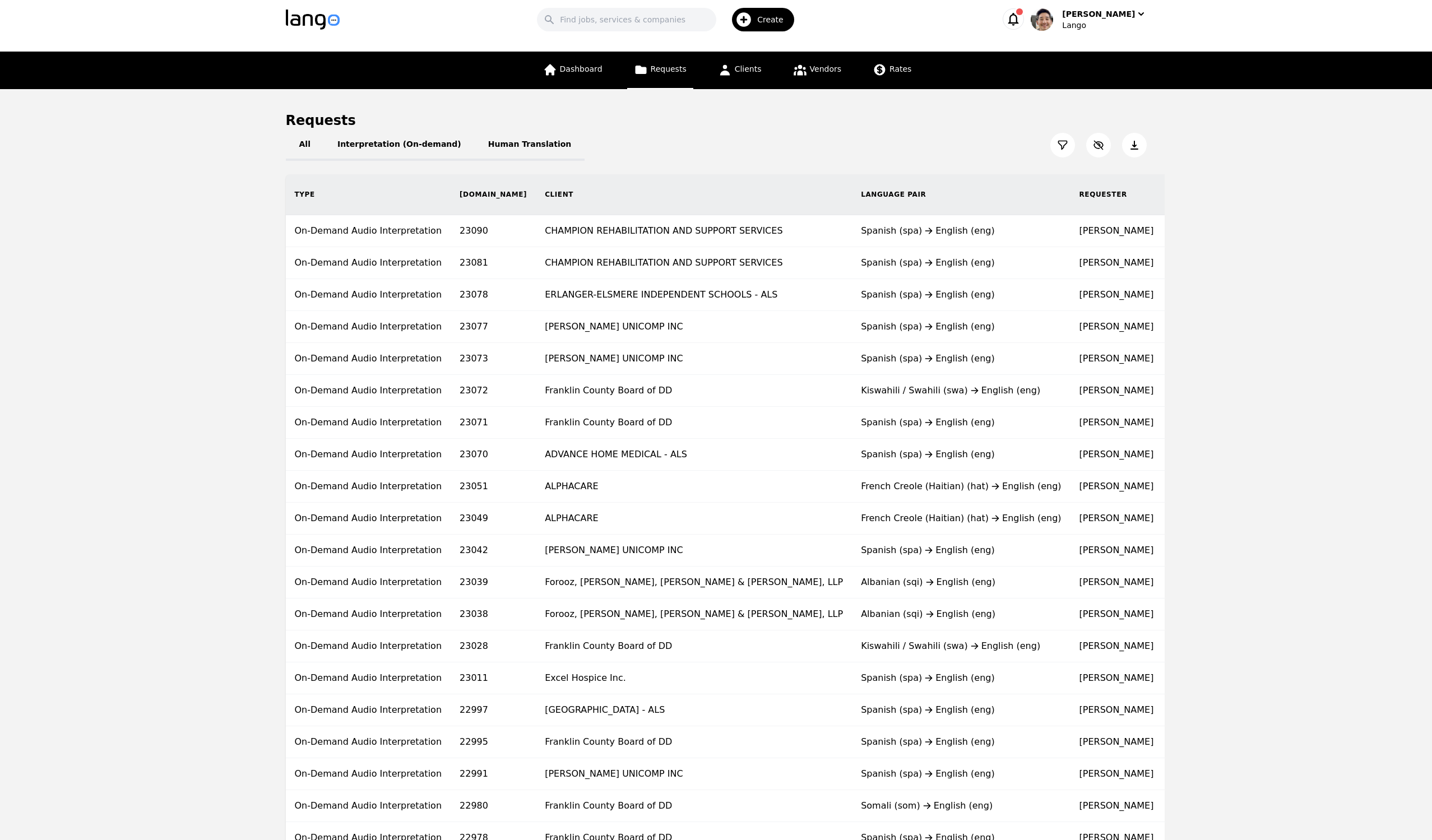
click at [878, 458] on div "French Creole (Haitian) (hat) English (eng)" at bounding box center [961, 486] width 200 height 13
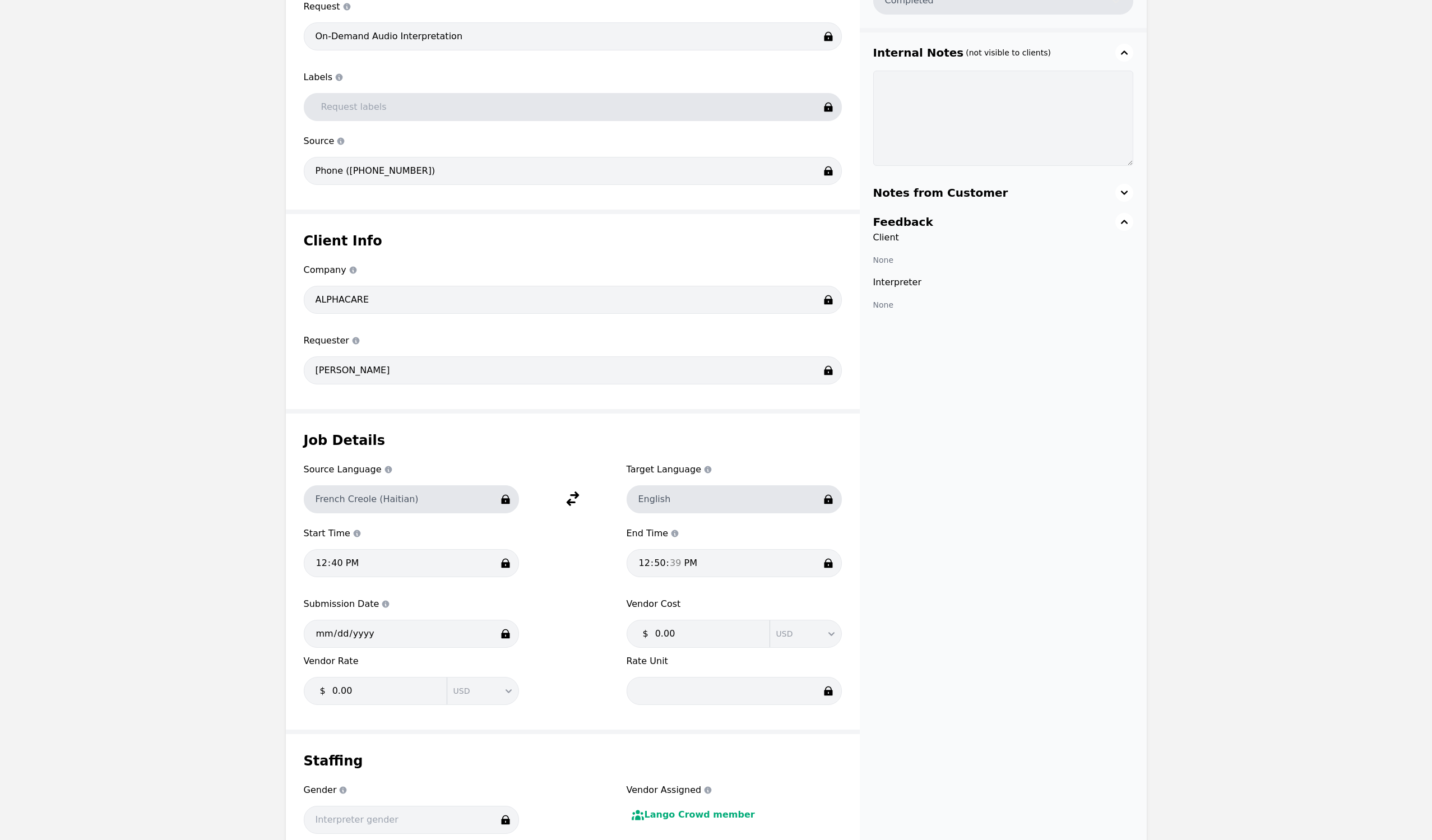
scroll to position [372, 0]
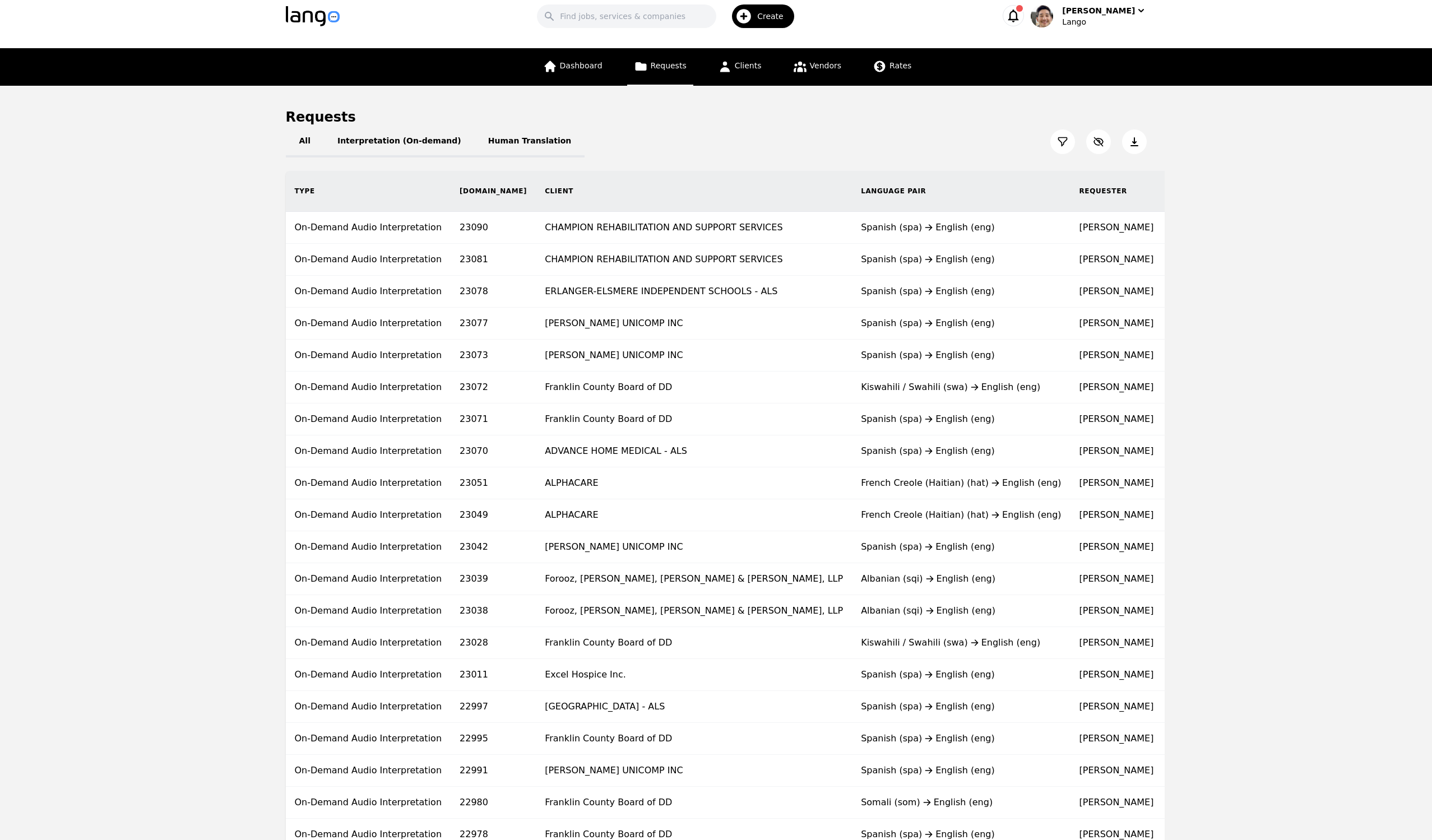
scroll to position [68, 0]
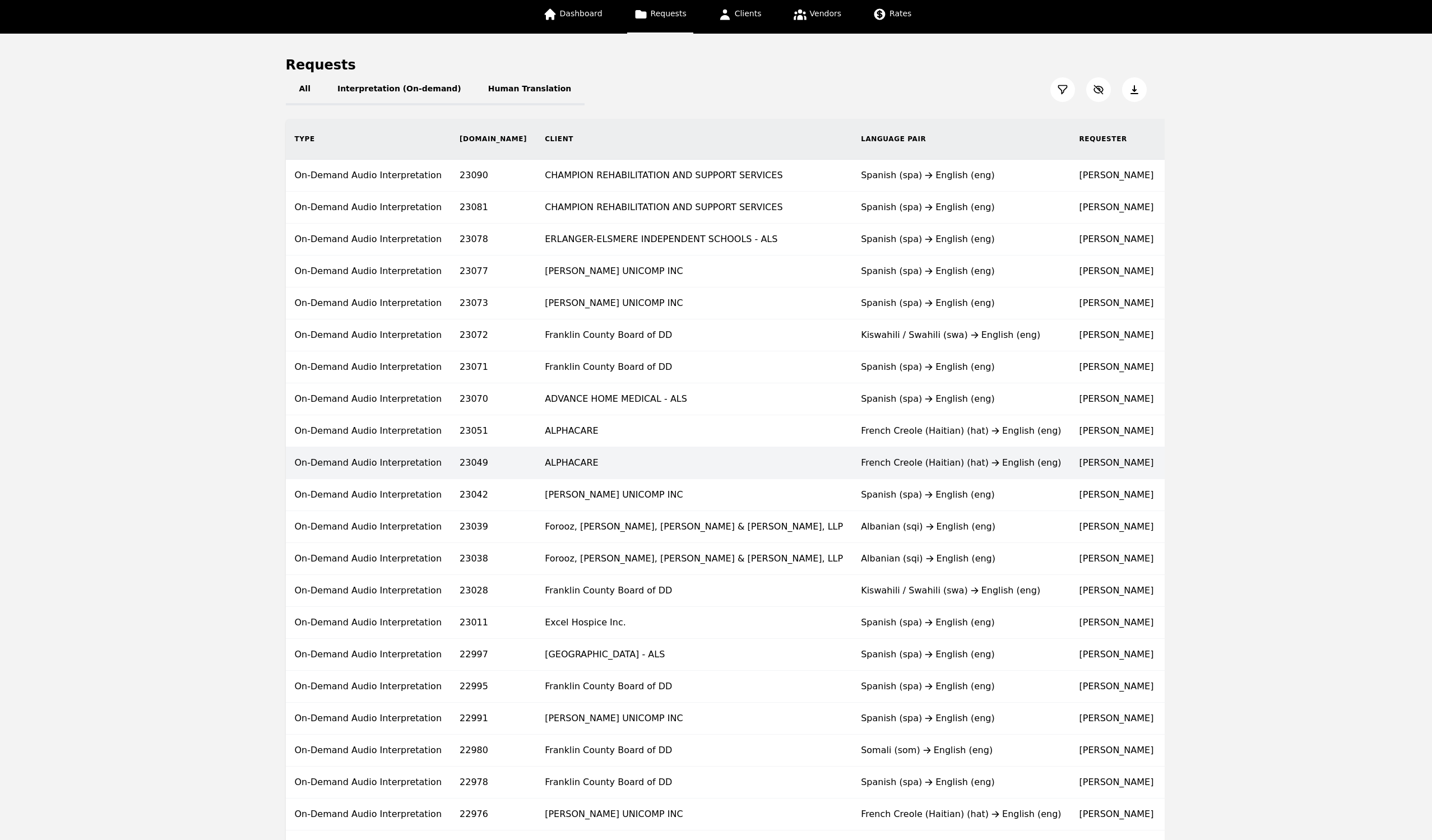
click at [1071, 453] on td "[PERSON_NAME]" at bounding box center [1117, 463] width 92 height 32
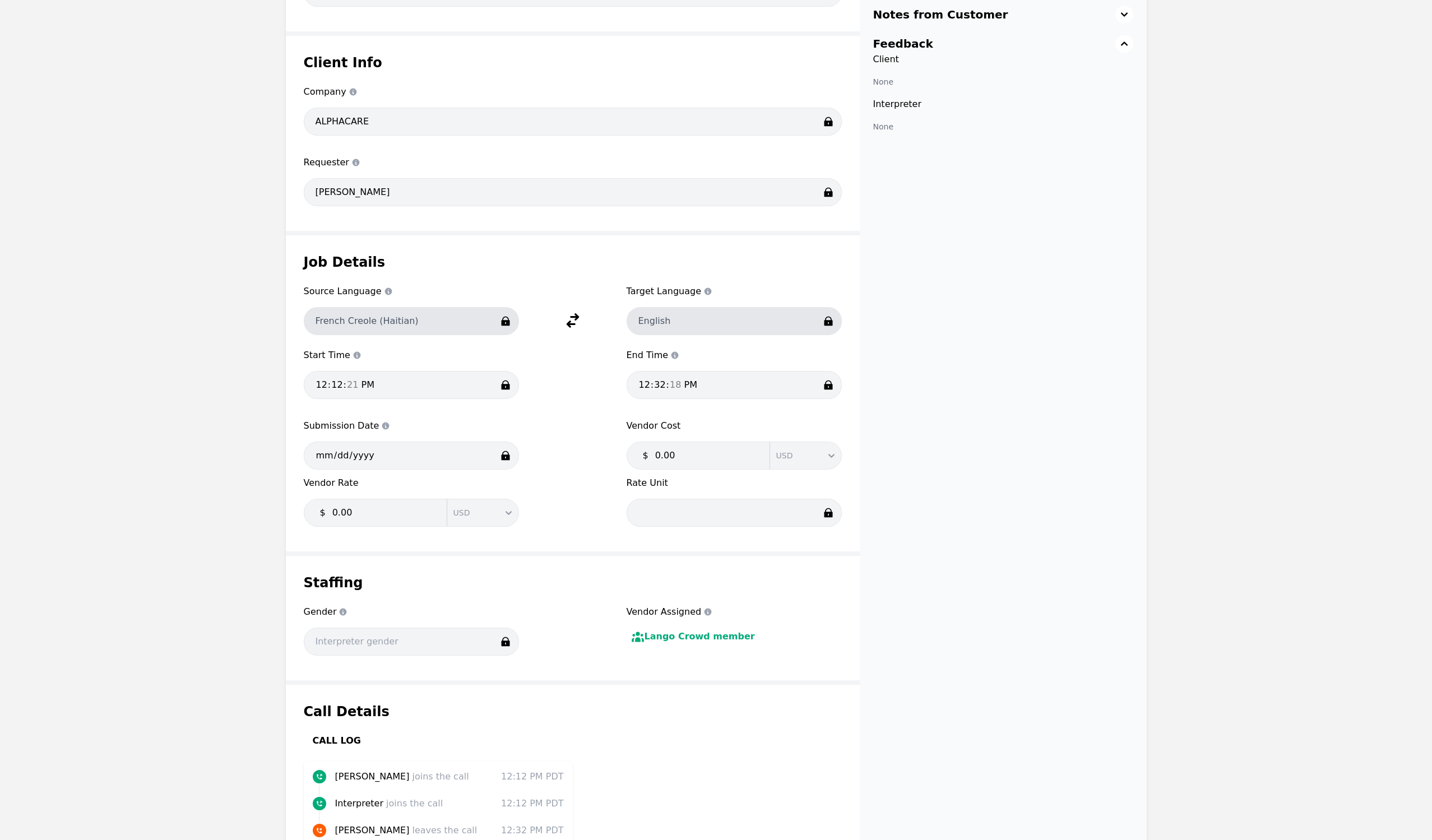
scroll to position [522, 0]
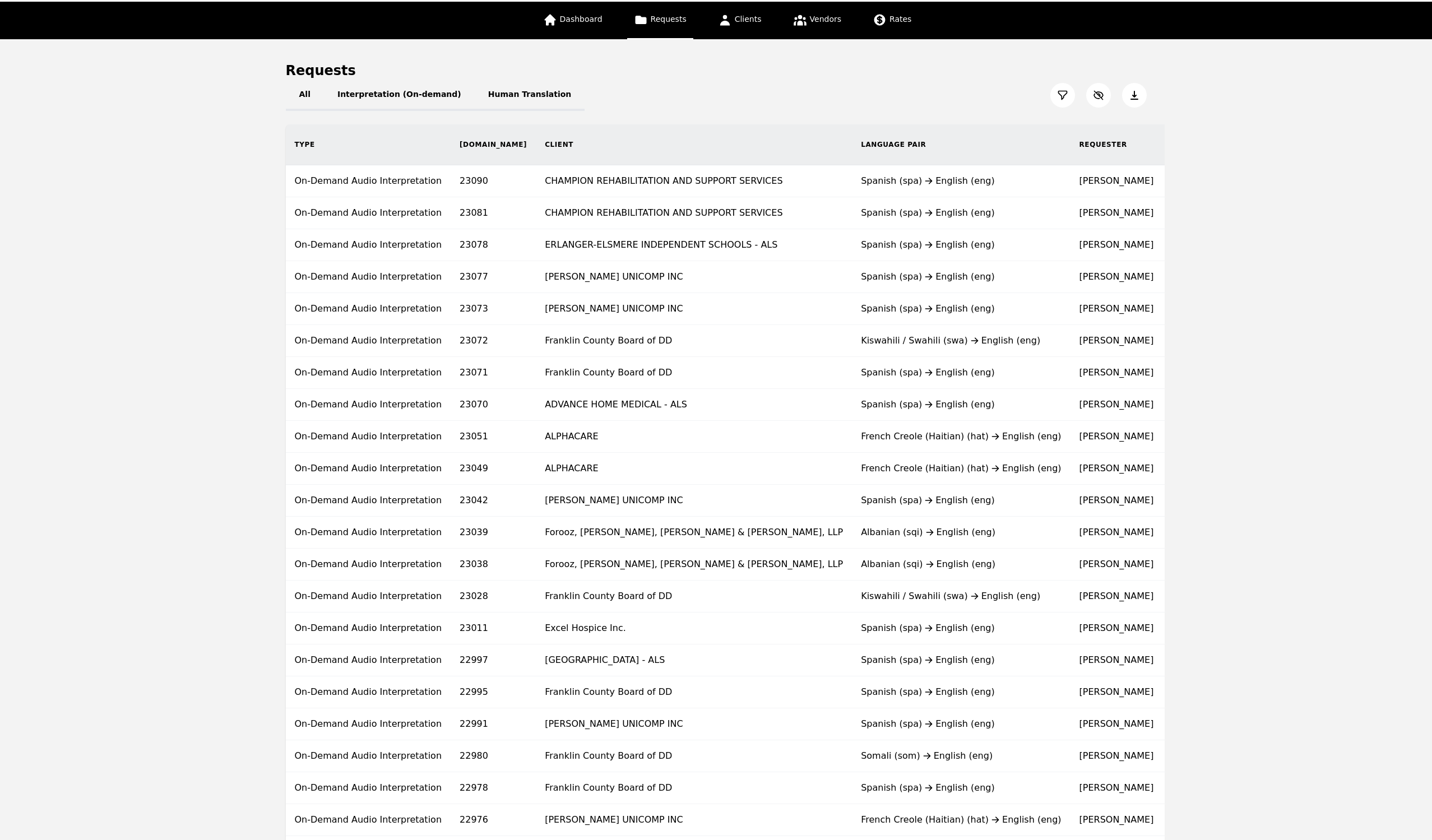
scroll to position [68, 0]
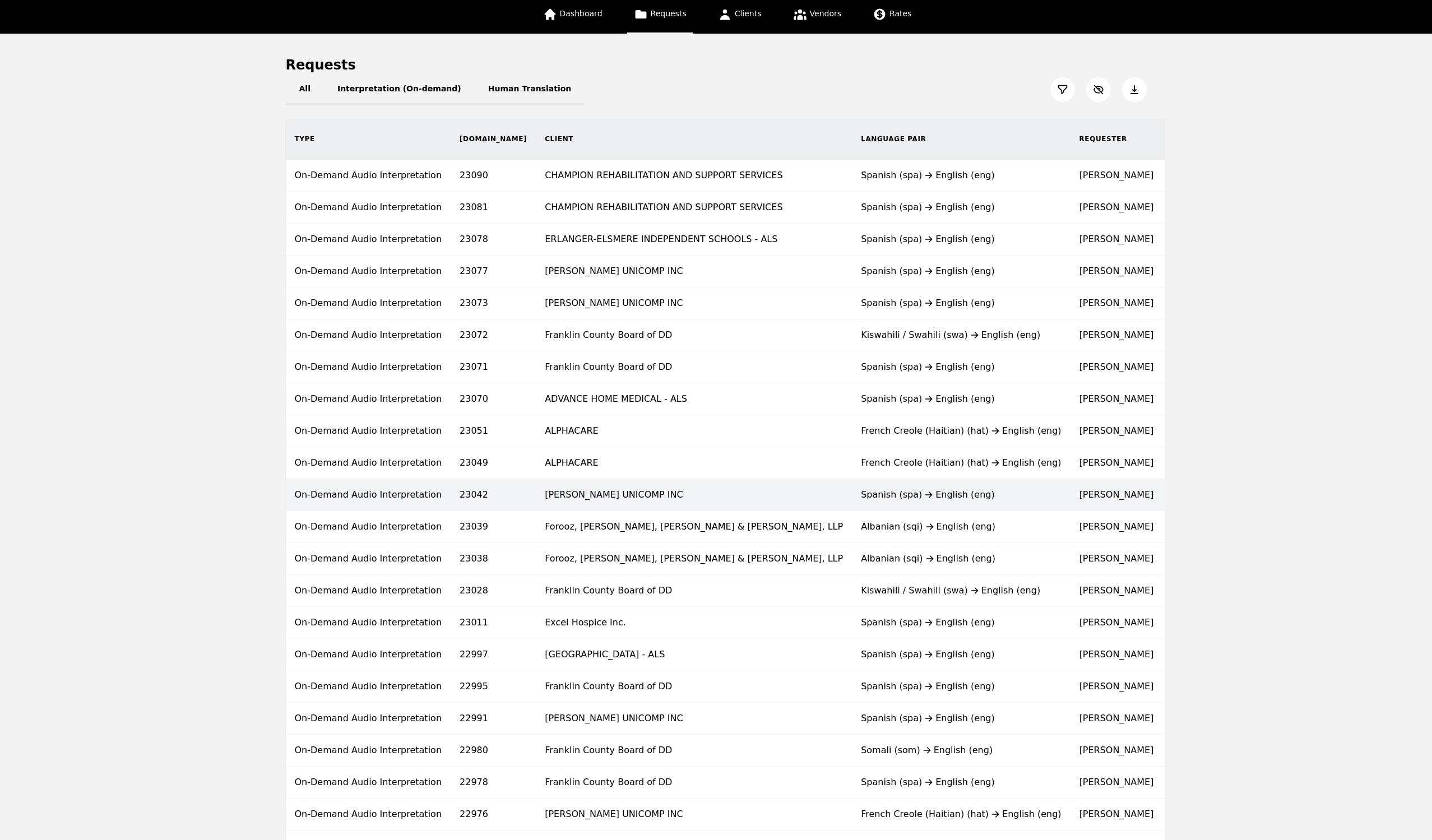
click at [1075, 458] on time "[DATE]" at bounding box center [1186, 495] width 30 height 11
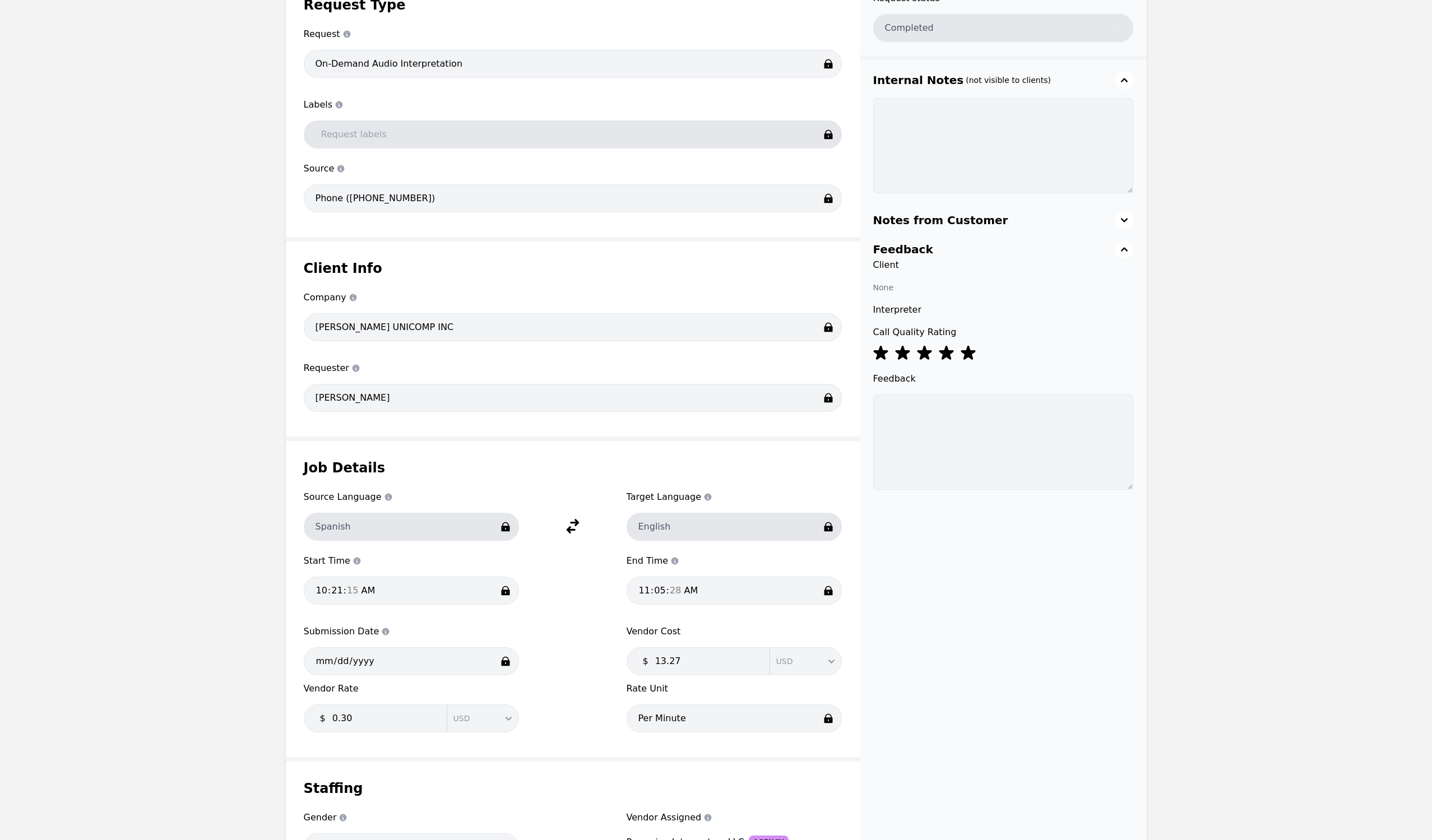
scroll to position [353, 0]
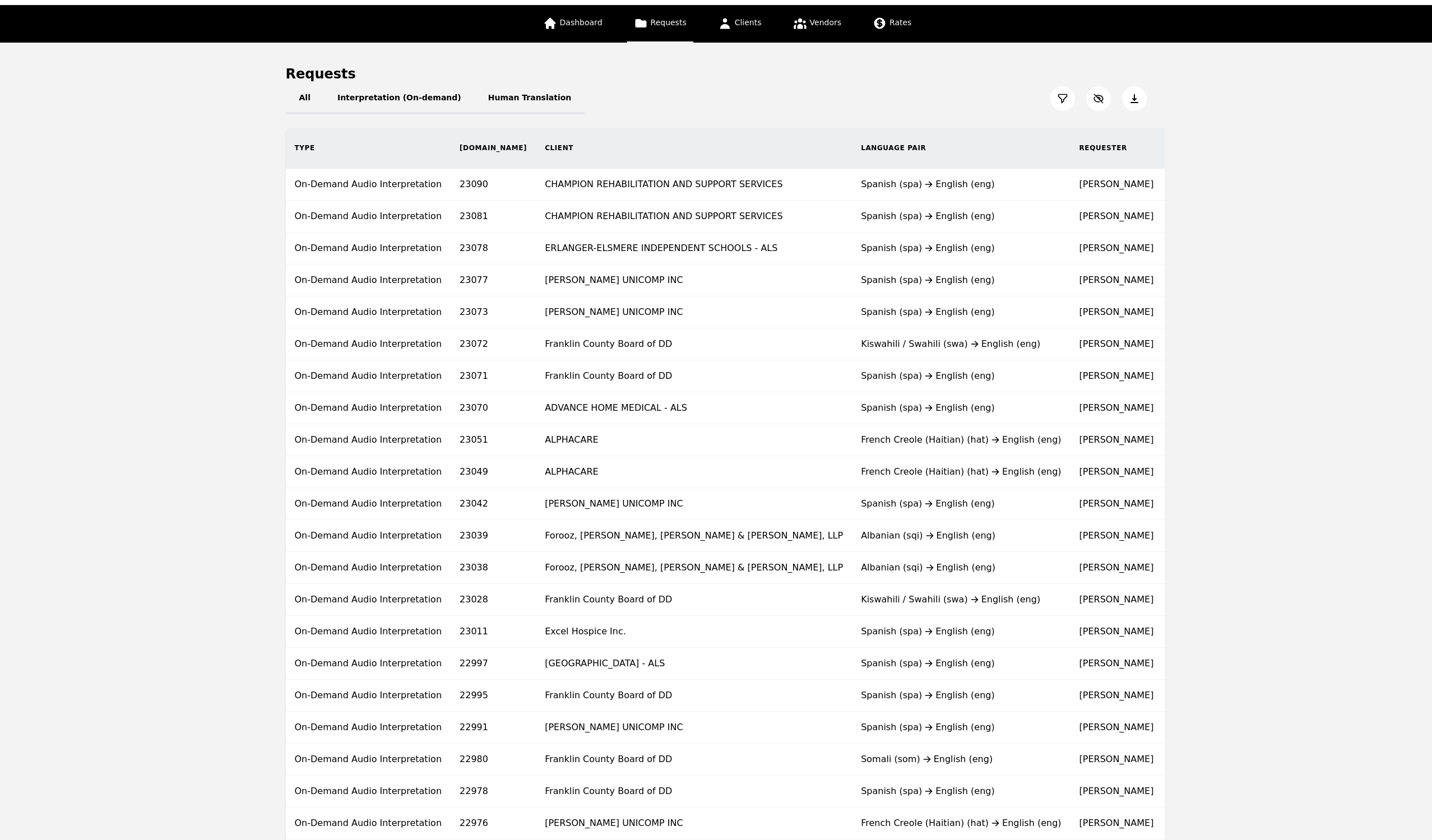
scroll to position [69, 0]
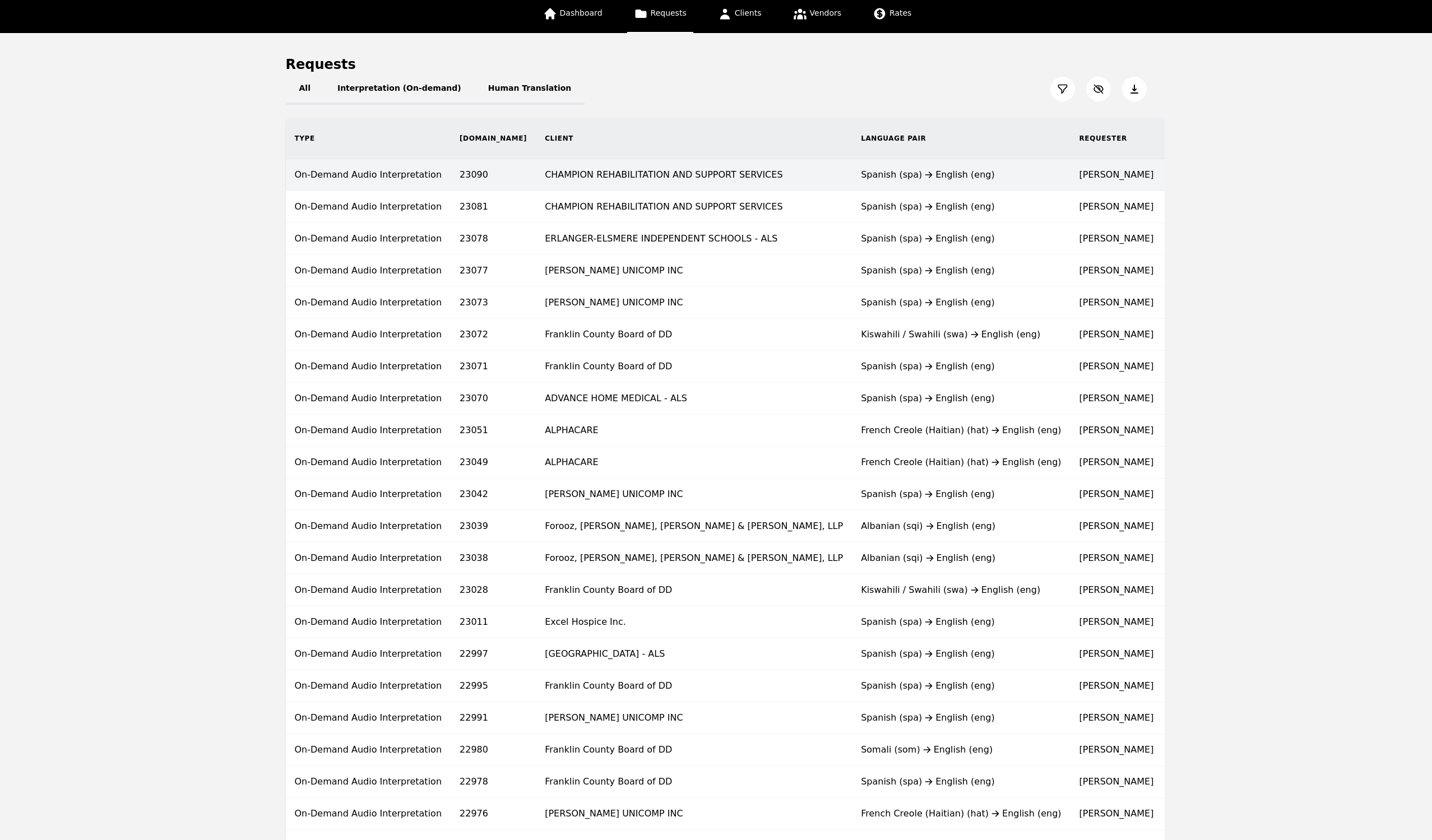
click at [861, 173] on div "Spanish (spa) English (eng)" at bounding box center [961, 174] width 200 height 13
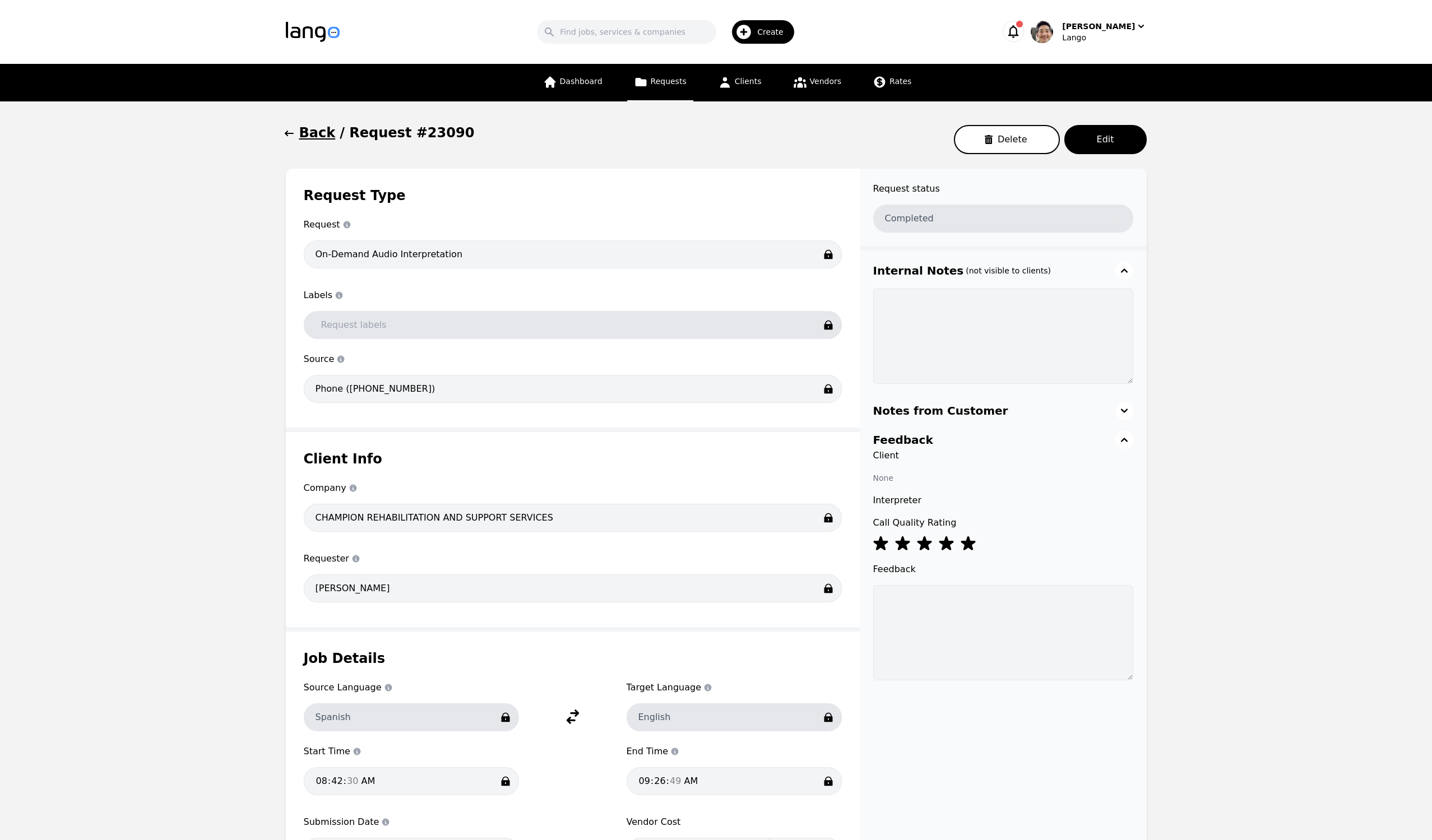
scroll to position [361, 0]
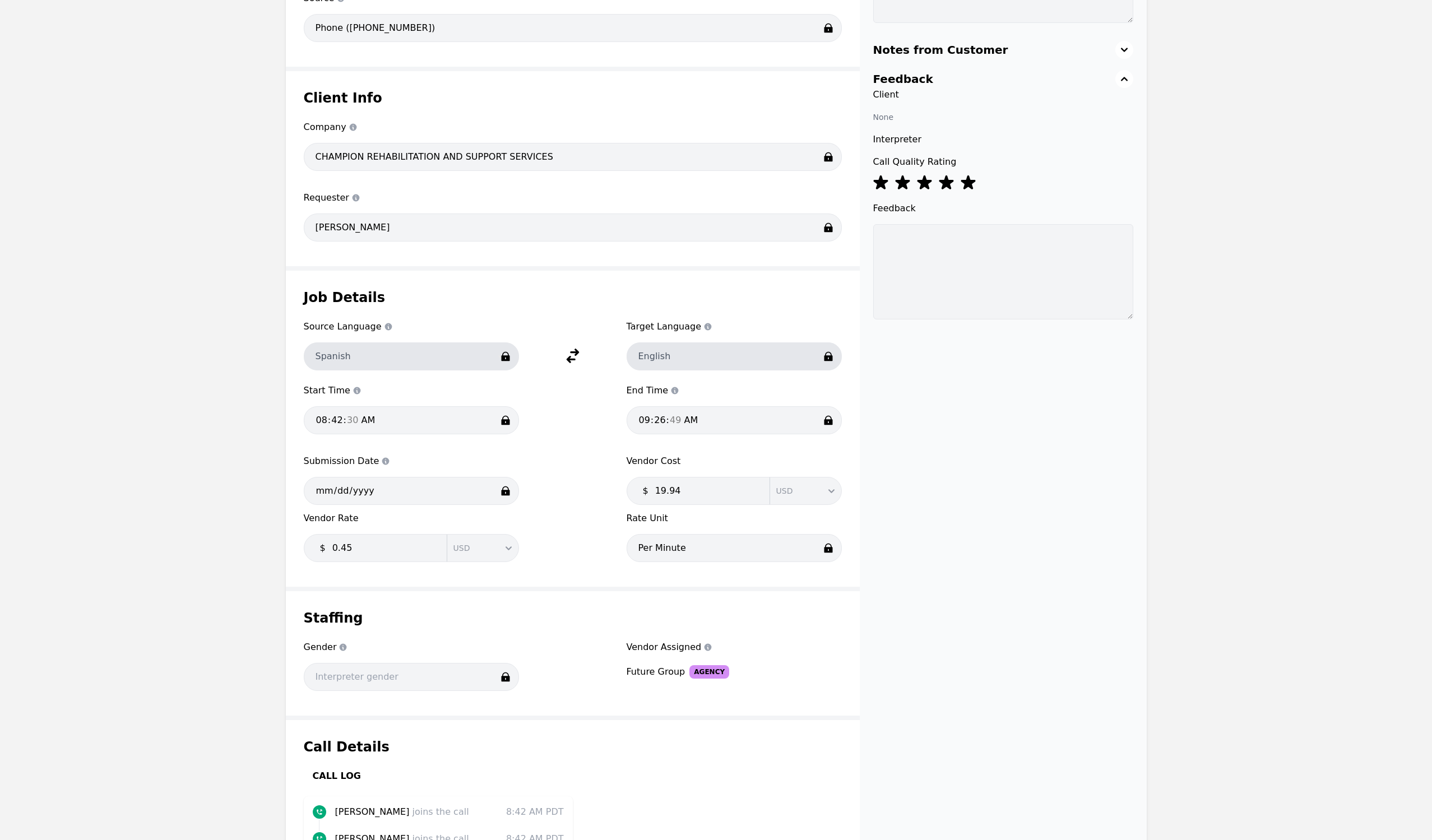
drag, startPoint x: 980, startPoint y: 373, endPoint x: 979, endPoint y: 366, distance: 7.1
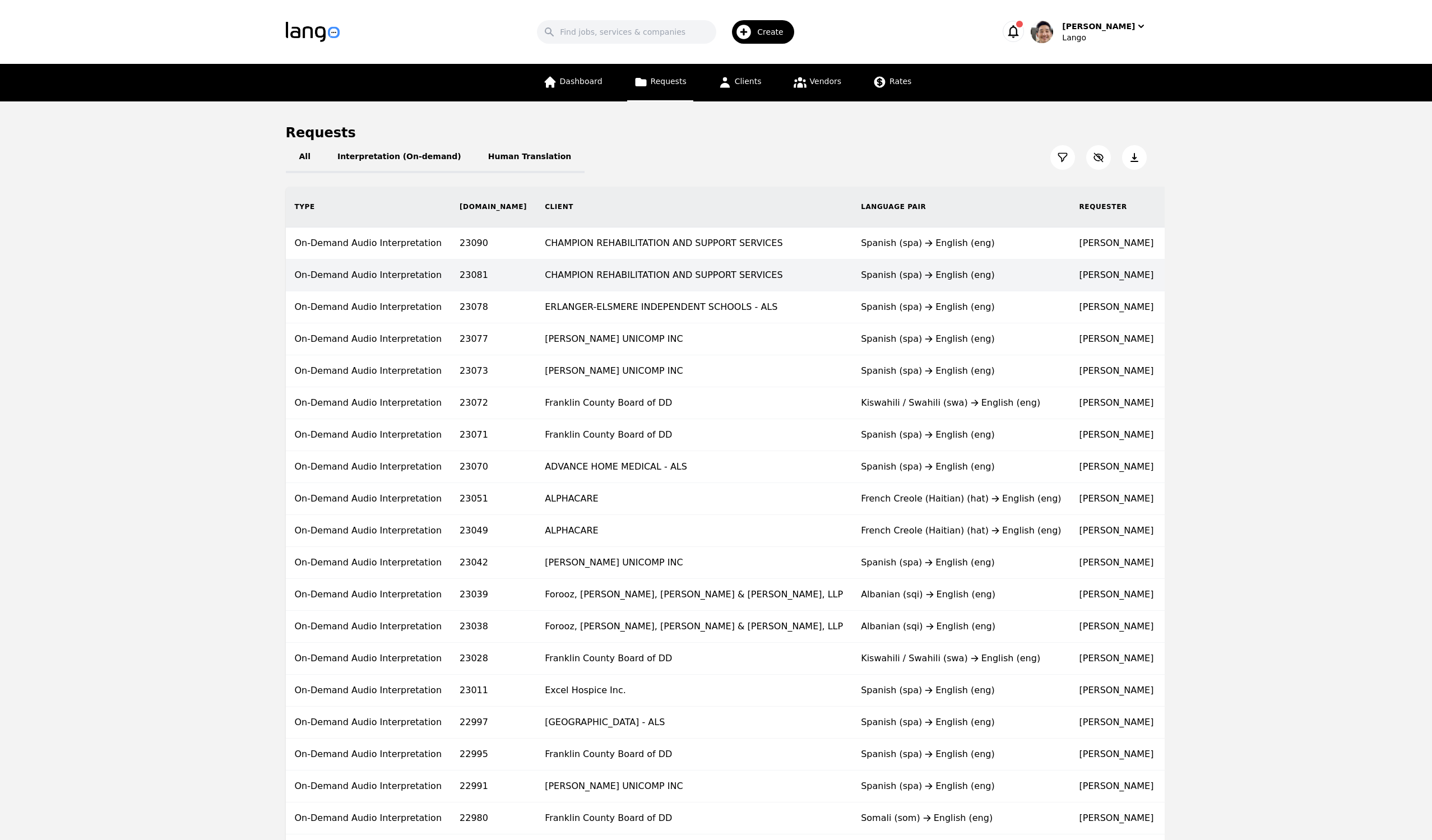
click at [1071, 277] on td "[PERSON_NAME]" at bounding box center [1117, 276] width 92 height 32
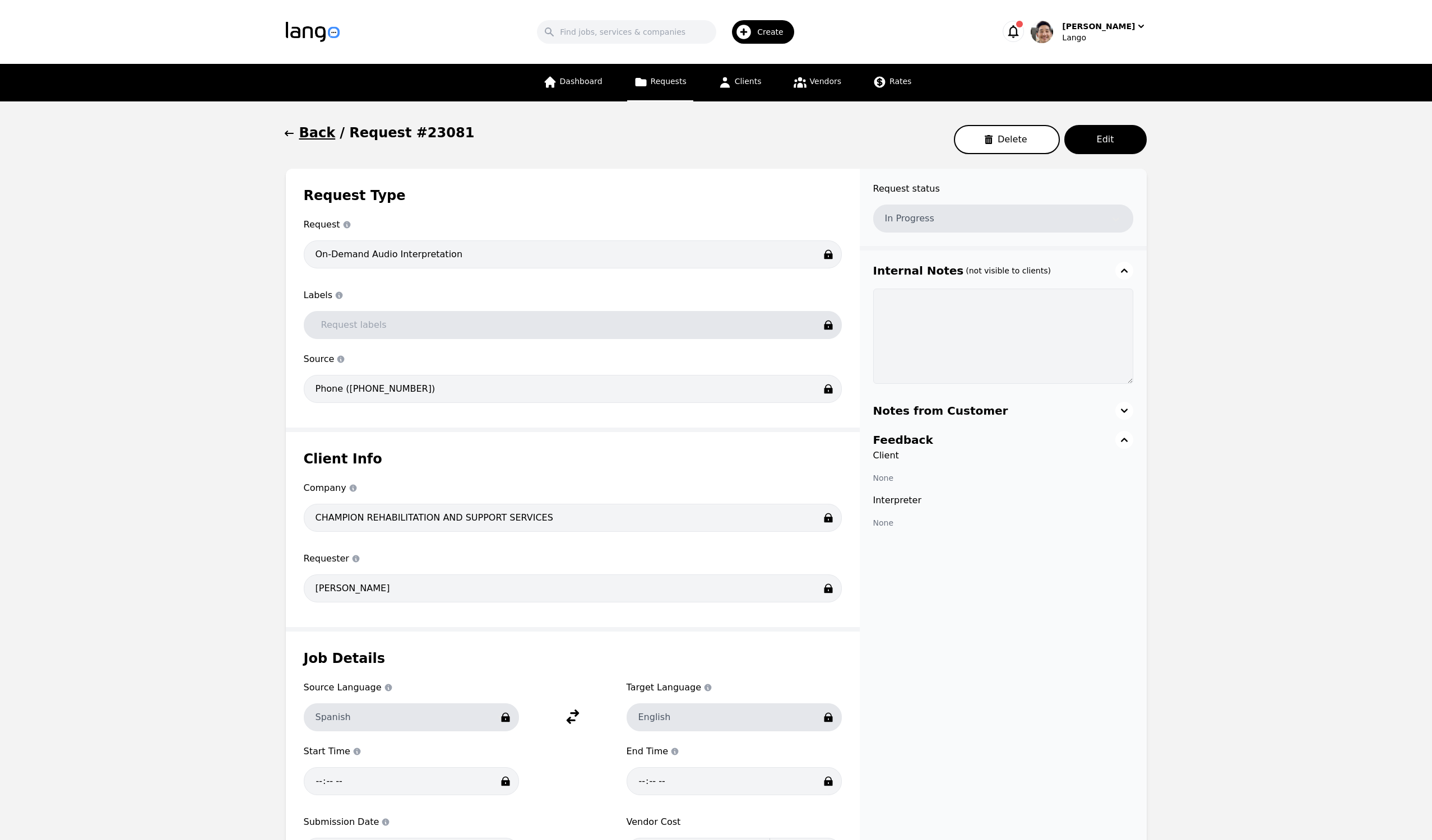
scroll to position [315, 0]
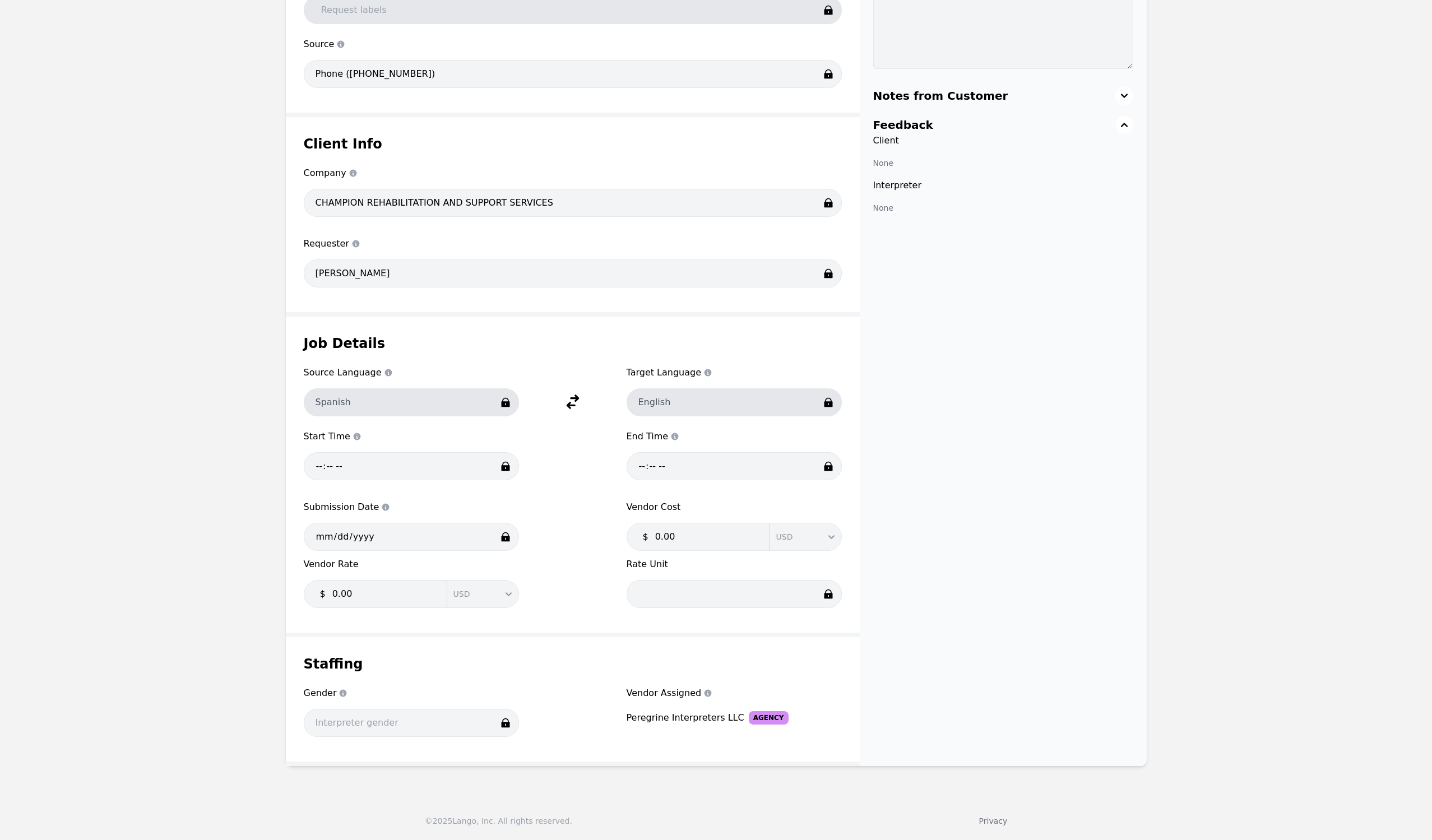
drag, startPoint x: 1170, startPoint y: 340, endPoint x: 1162, endPoint y: 332, distance: 11.3
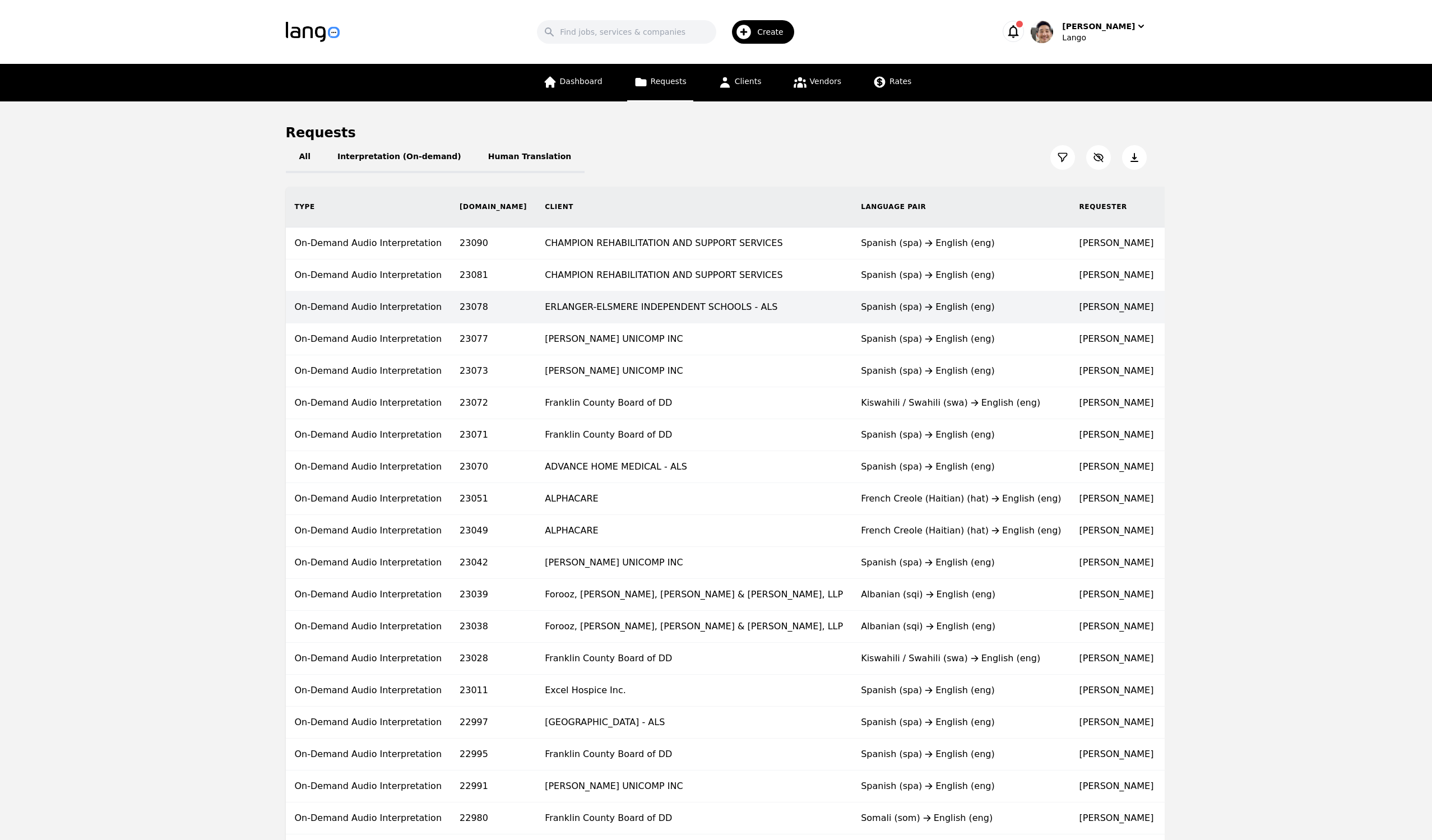
click at [862, 309] on div "Spanish (spa) English (eng)" at bounding box center [961, 306] width 200 height 13
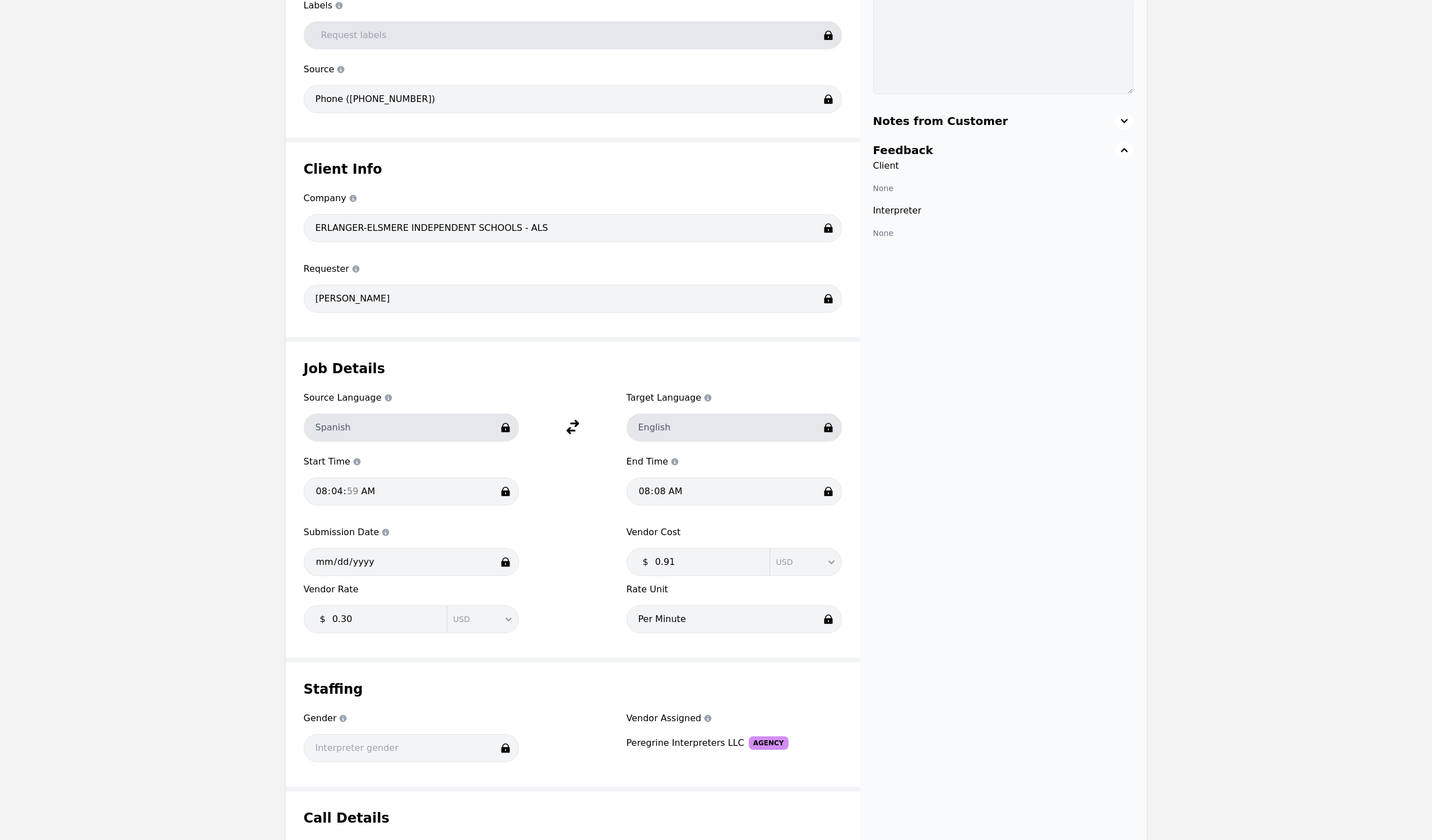
scroll to position [522, 0]
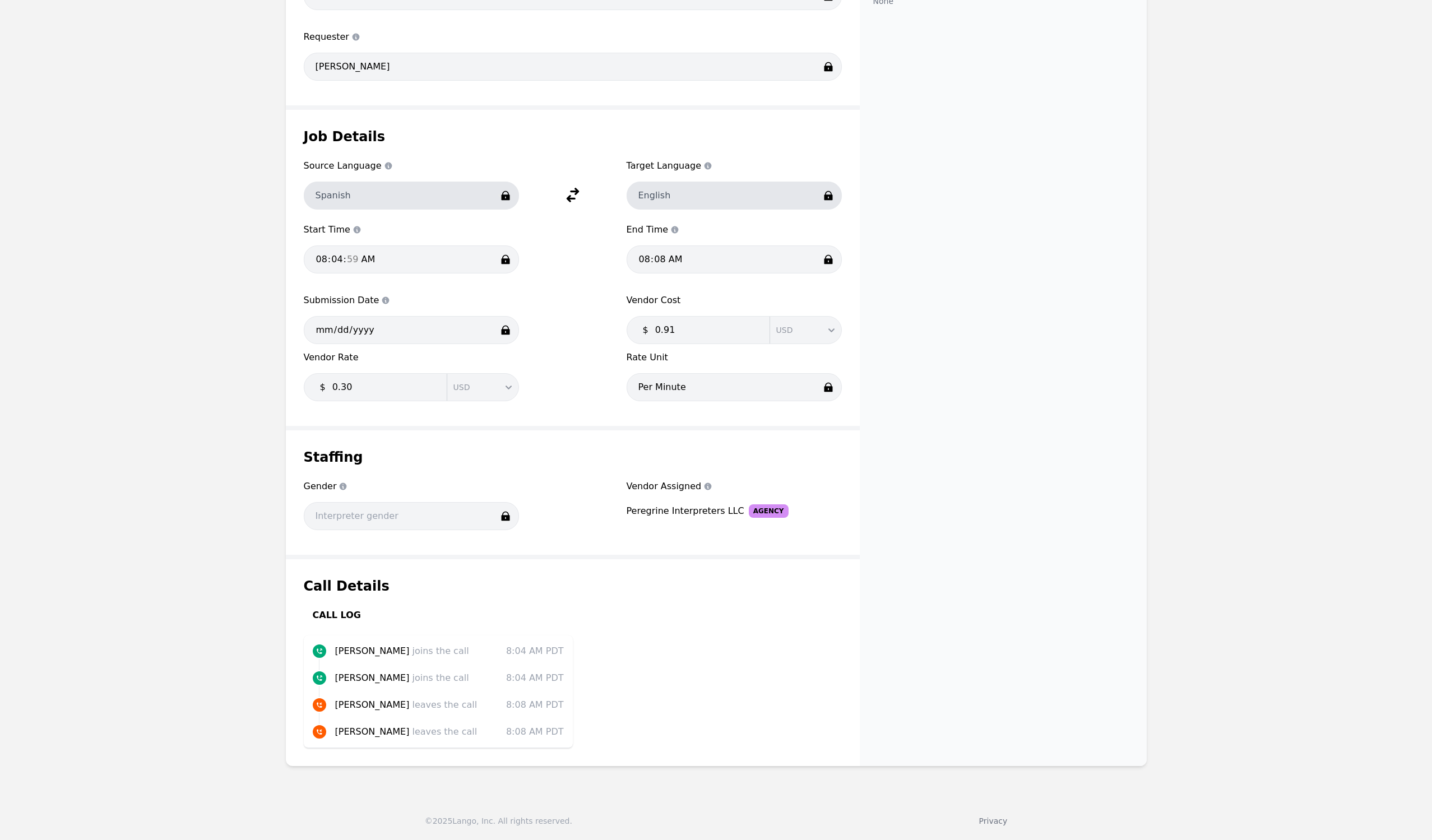
drag, startPoint x: 986, startPoint y: 398, endPoint x: 977, endPoint y: 377, distance: 22.8
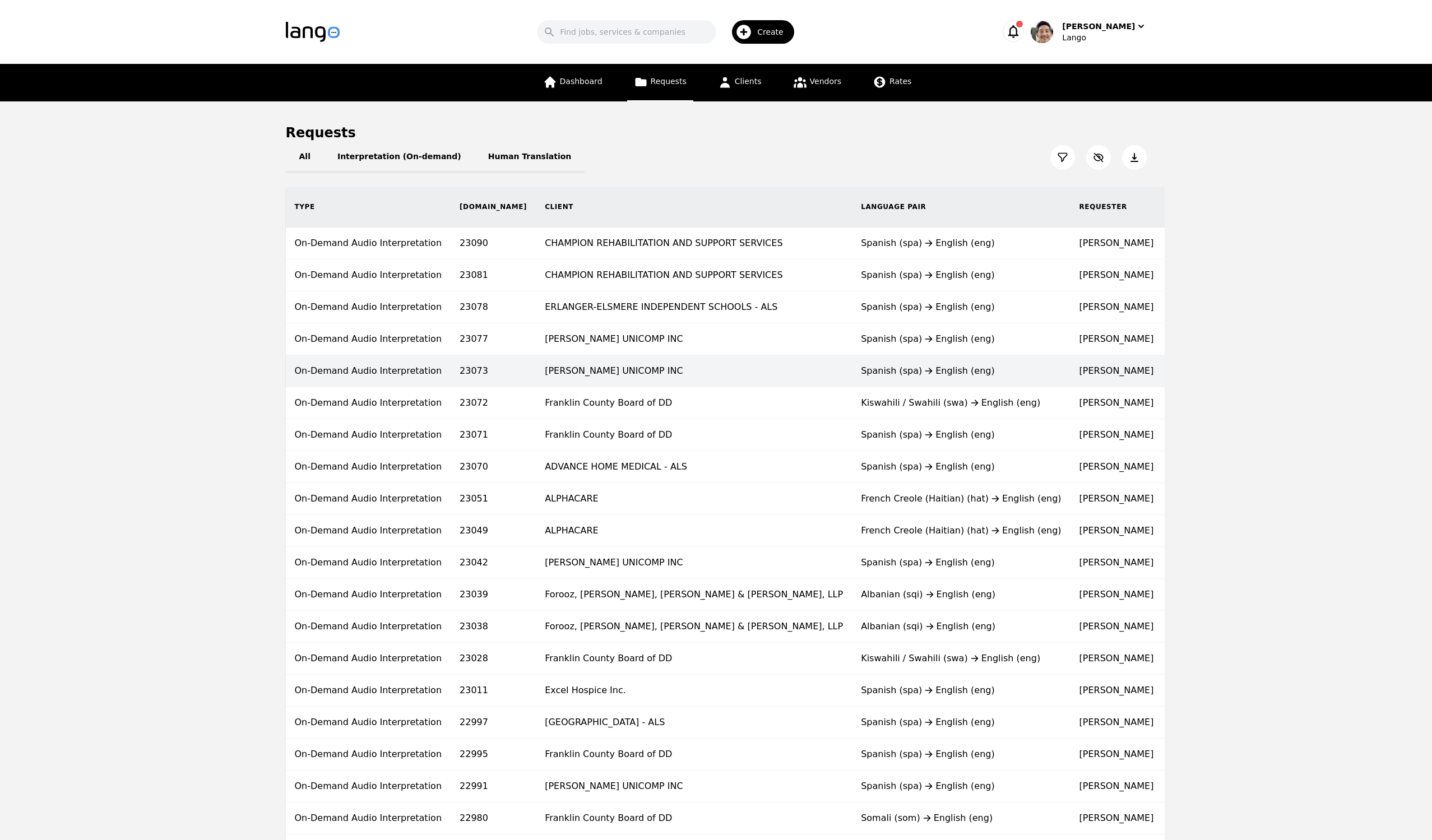
click at [897, 371] on div "Spanish (spa) English (eng)" at bounding box center [961, 371] width 200 height 13
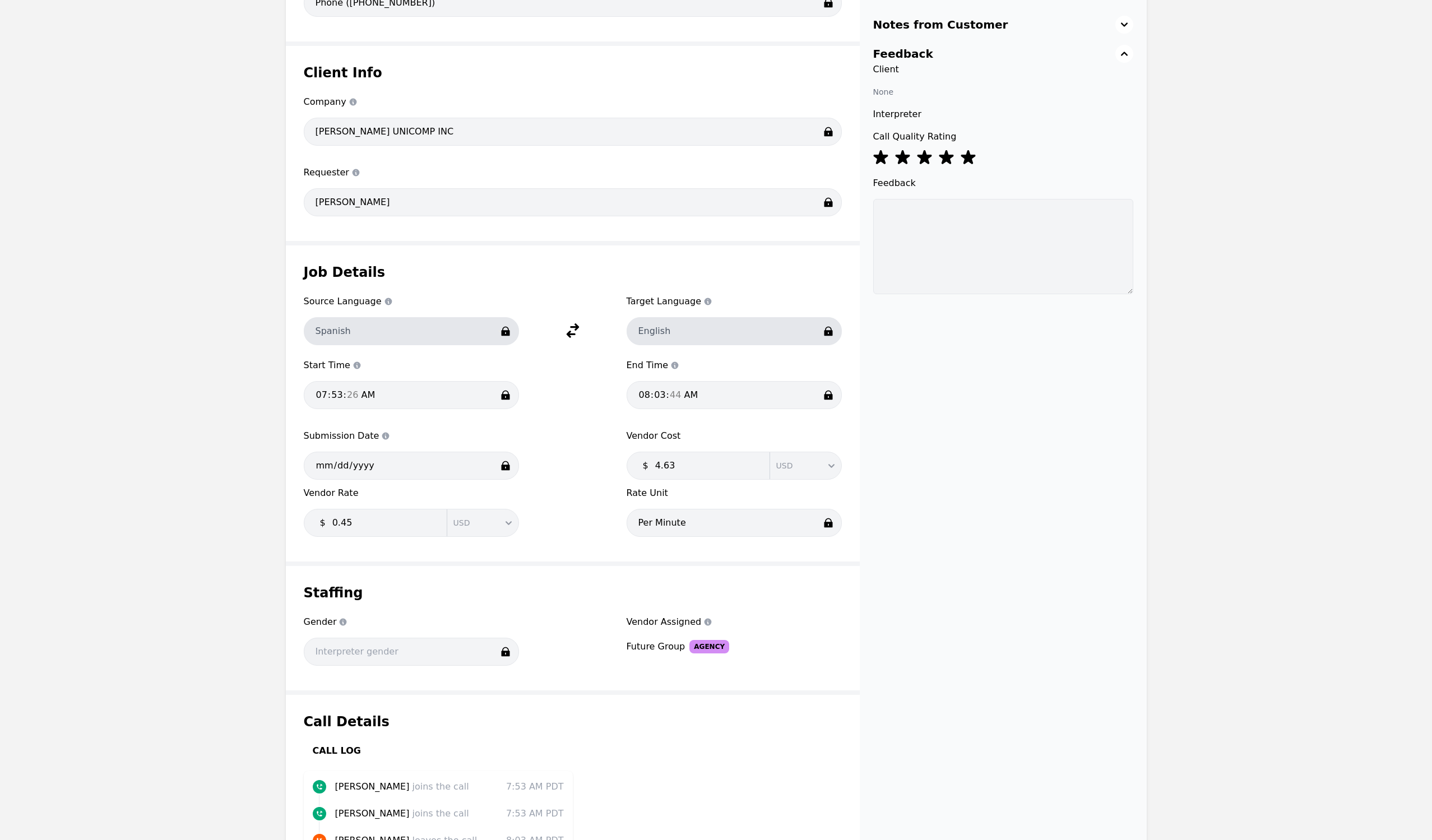
scroll to position [522, 0]
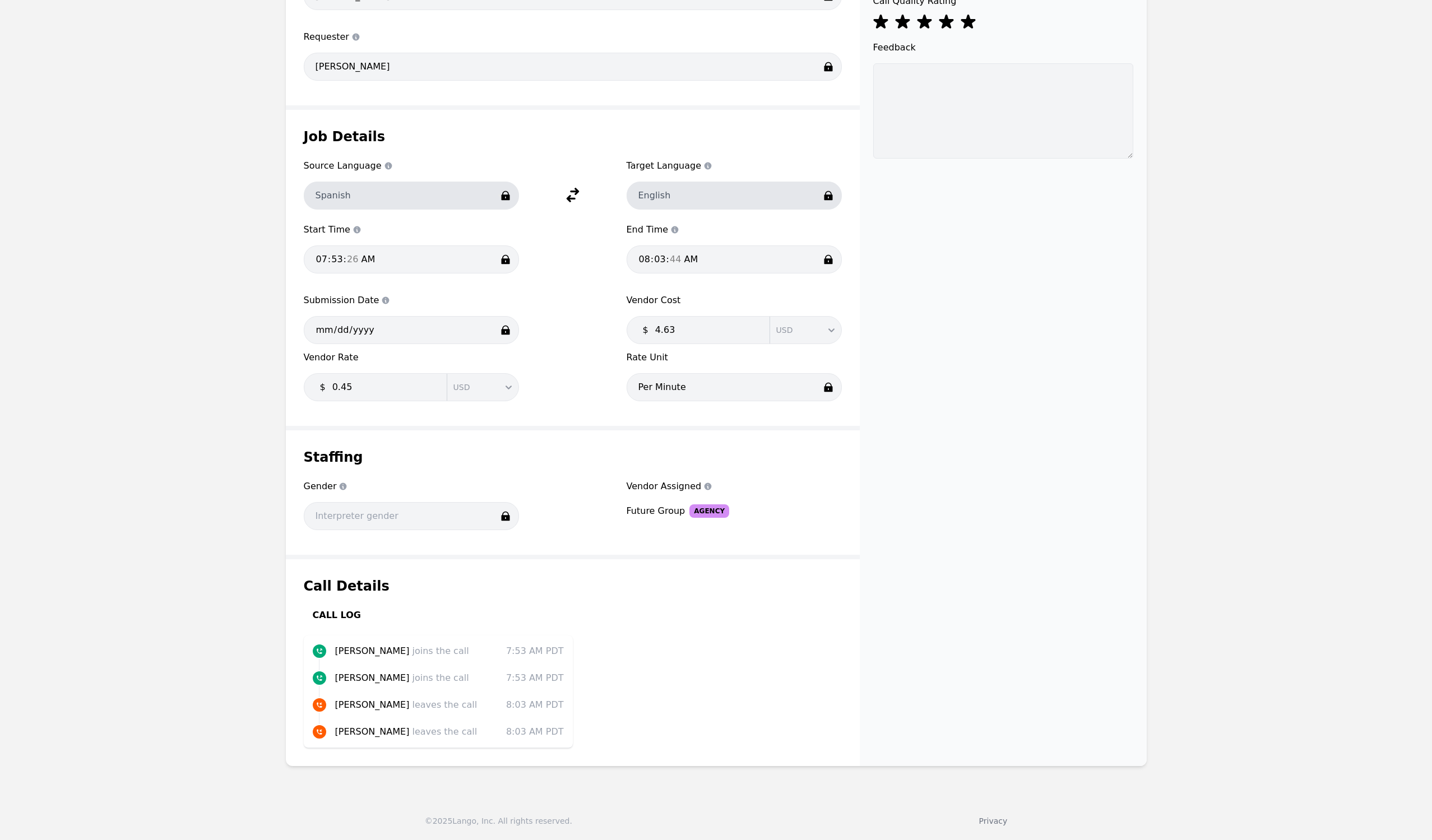
drag, startPoint x: 1014, startPoint y: 505, endPoint x: 1009, endPoint y: 493, distance: 13.0
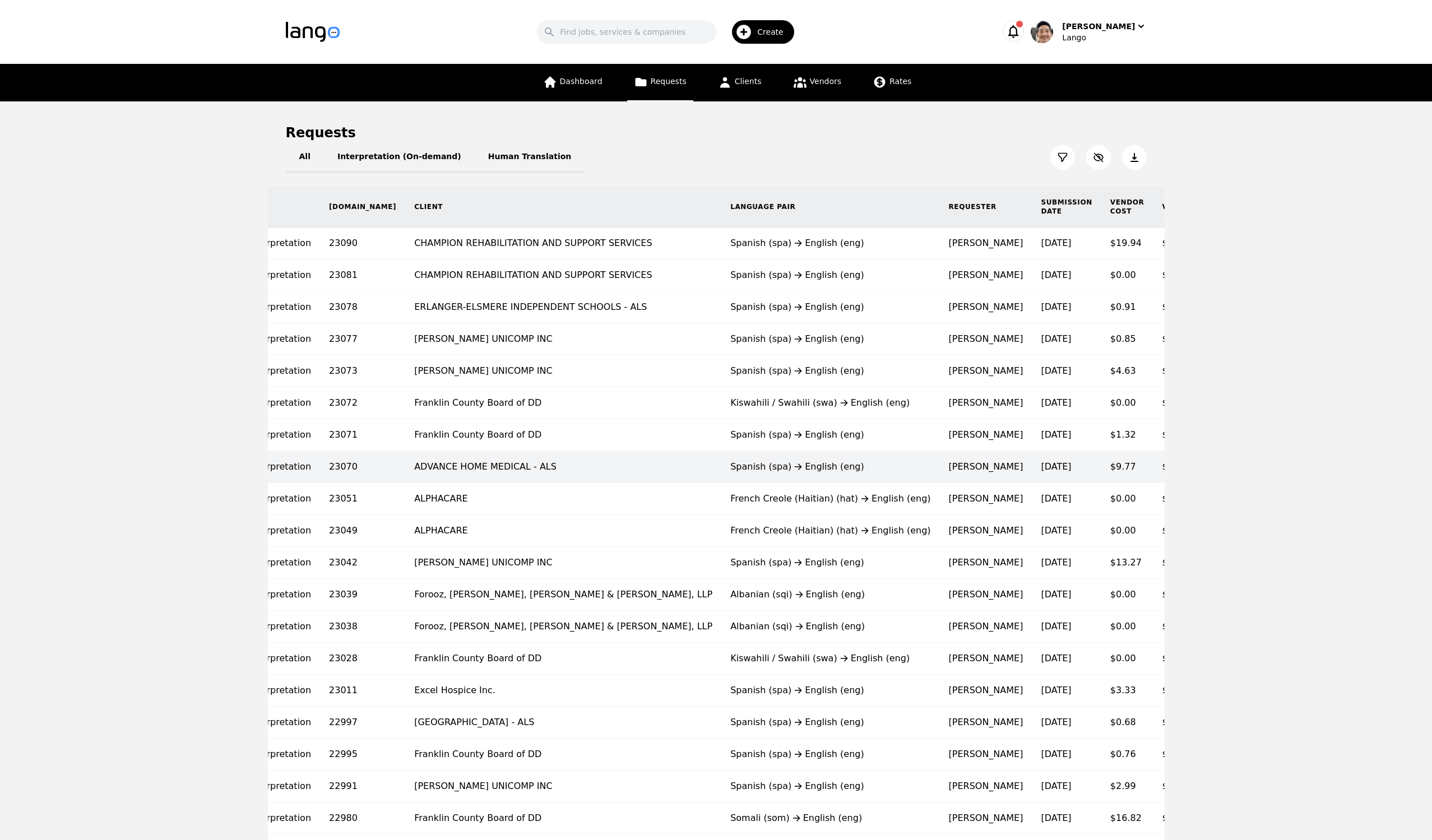
scroll to position [0, 142]
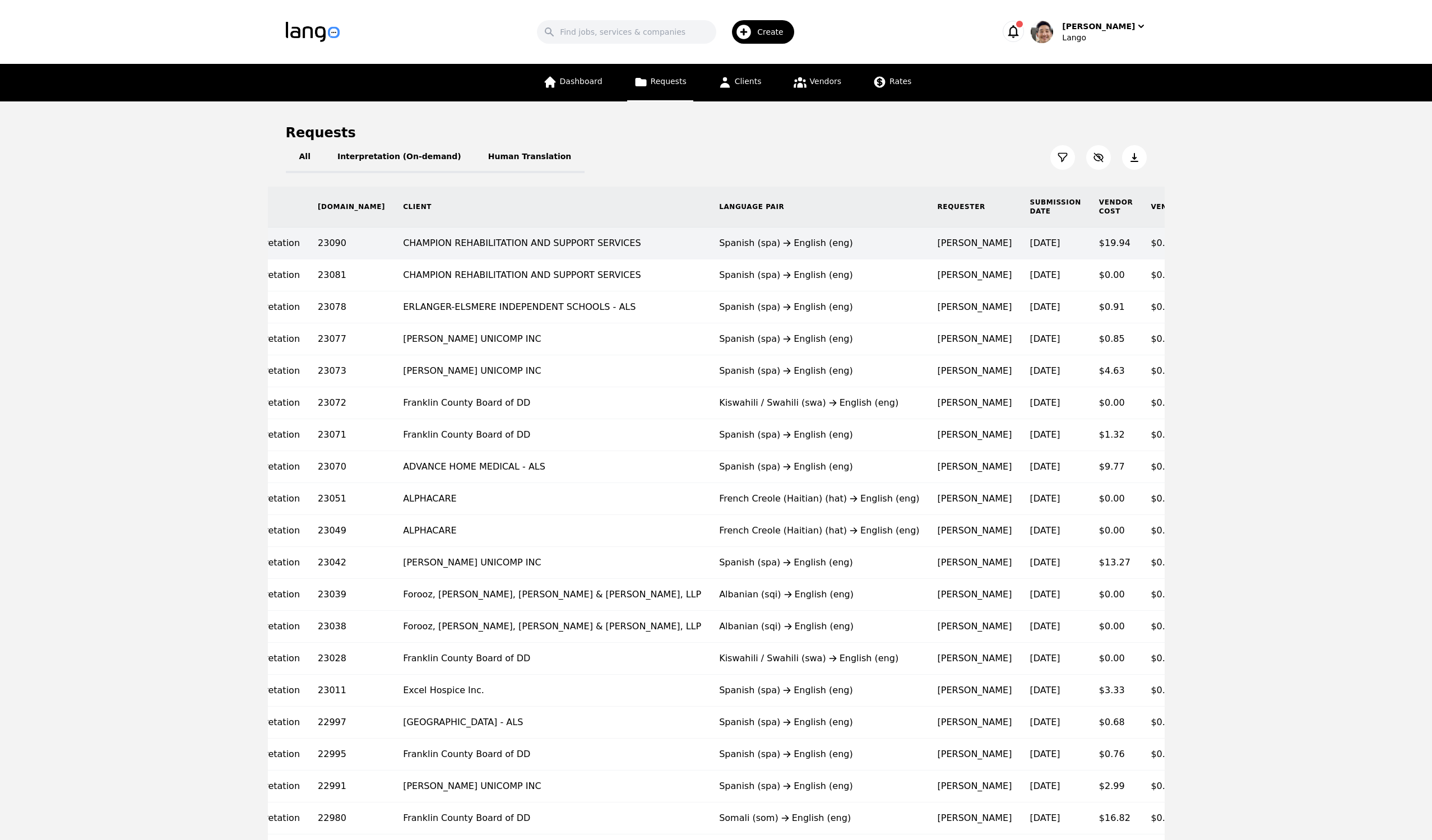
click at [1075, 243] on span "$0.45/minute" at bounding box center [1181, 243] width 61 height 11
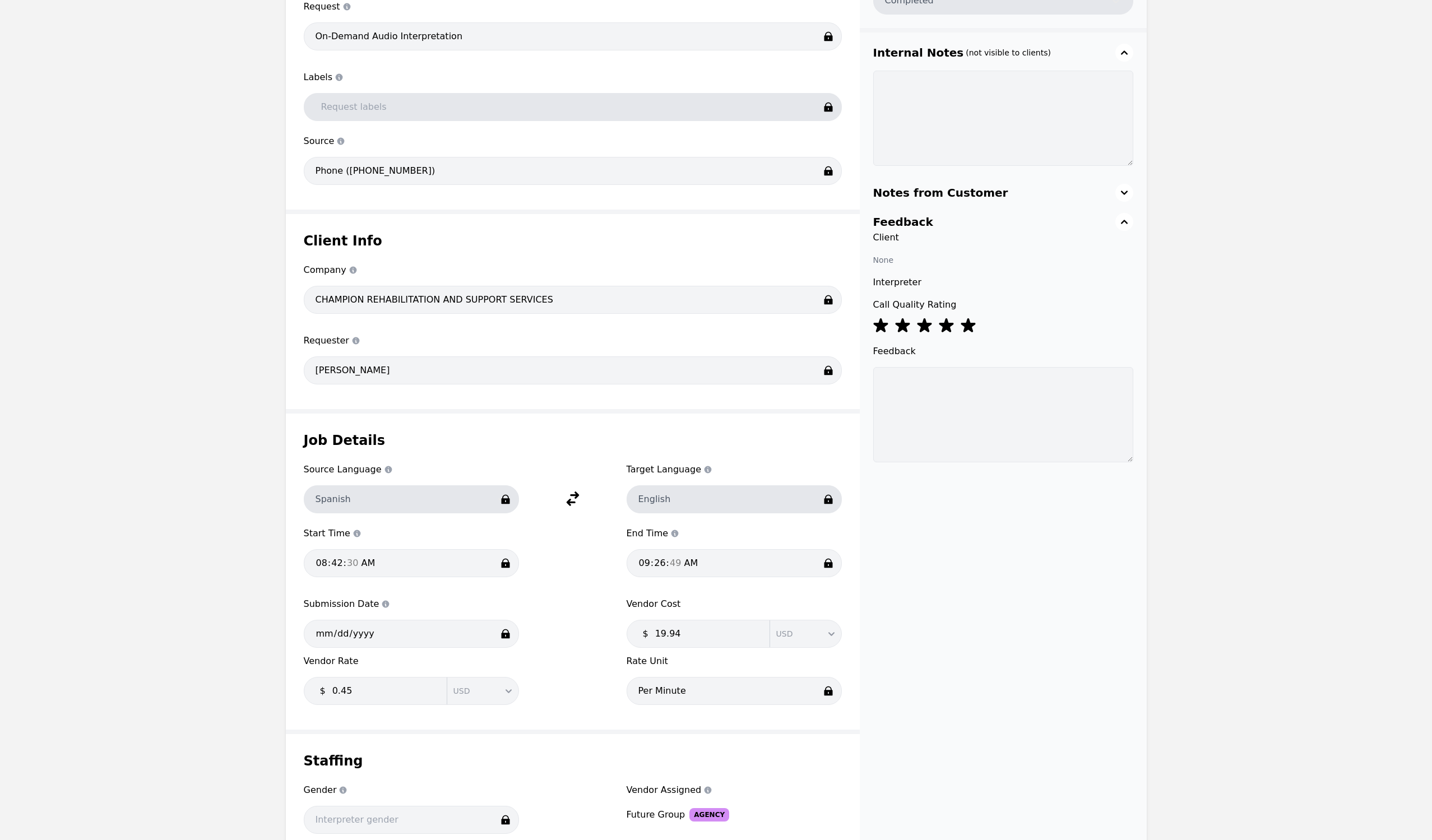
scroll to position [387, 0]
